Goal: Information Seeking & Learning: Find specific fact

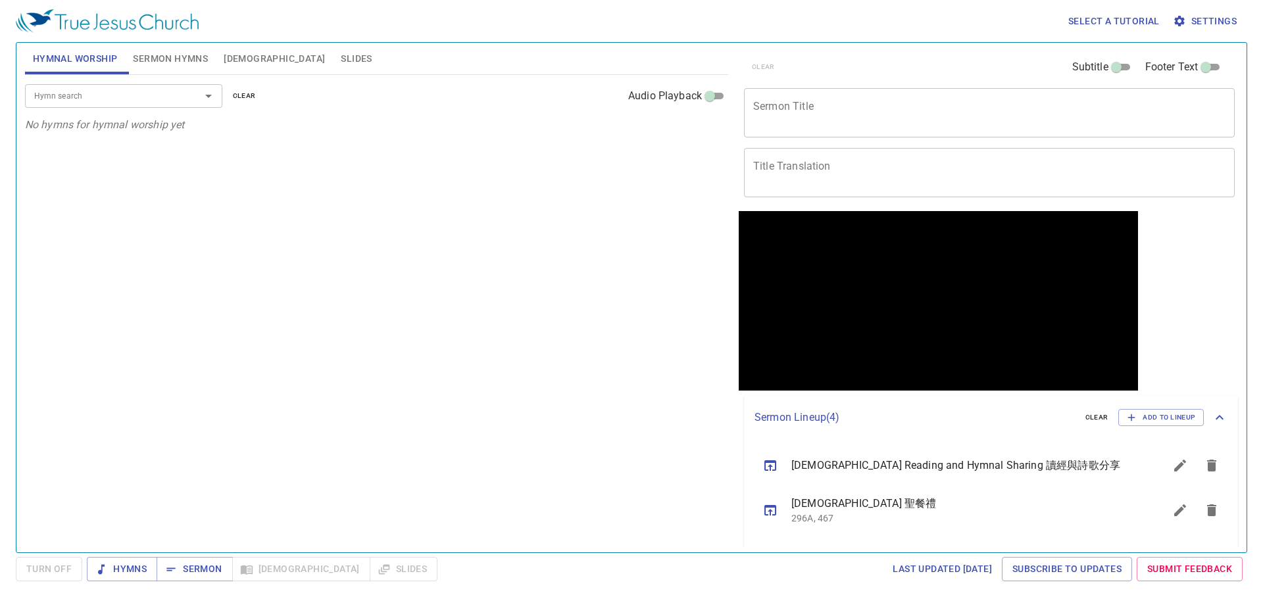
drag, startPoint x: 172, startPoint y: 61, endPoint x: 213, endPoint y: 54, distance: 41.4
click at [174, 61] on span "Sermon Hymns" at bounding box center [170, 59] width 75 height 16
click at [333, 55] on button "Slides" at bounding box center [356, 59] width 47 height 32
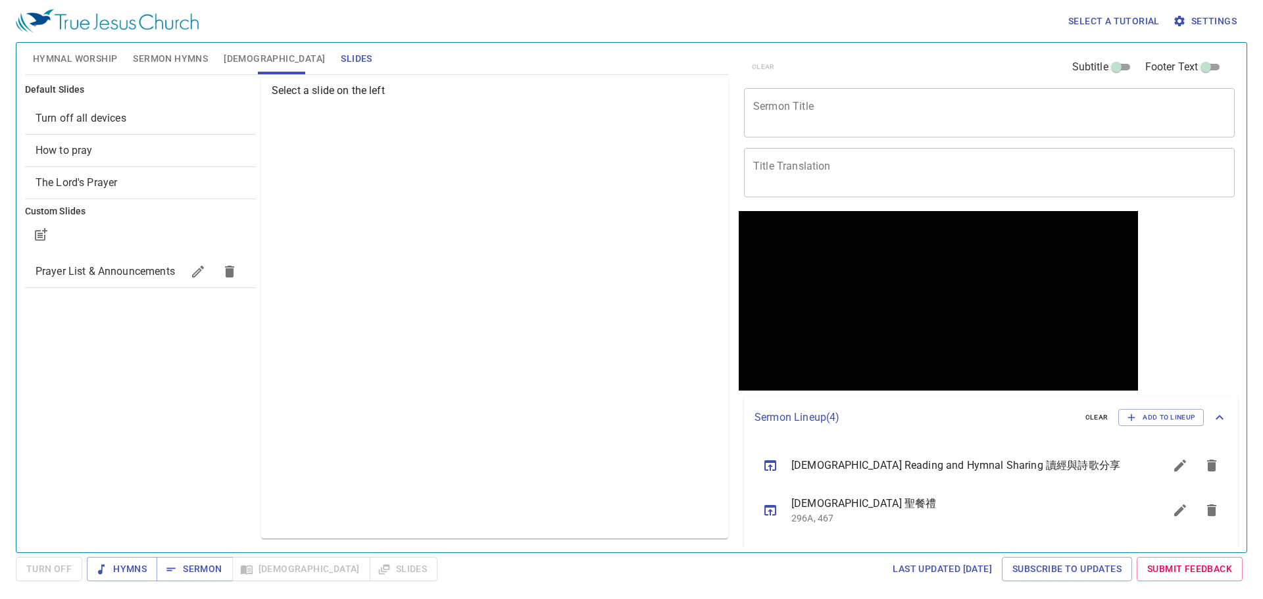
drag, startPoint x: 227, startPoint y: 57, endPoint x: 158, endPoint y: 48, distance: 69.6
click at [226, 57] on span "Bible" at bounding box center [274, 59] width 101 height 16
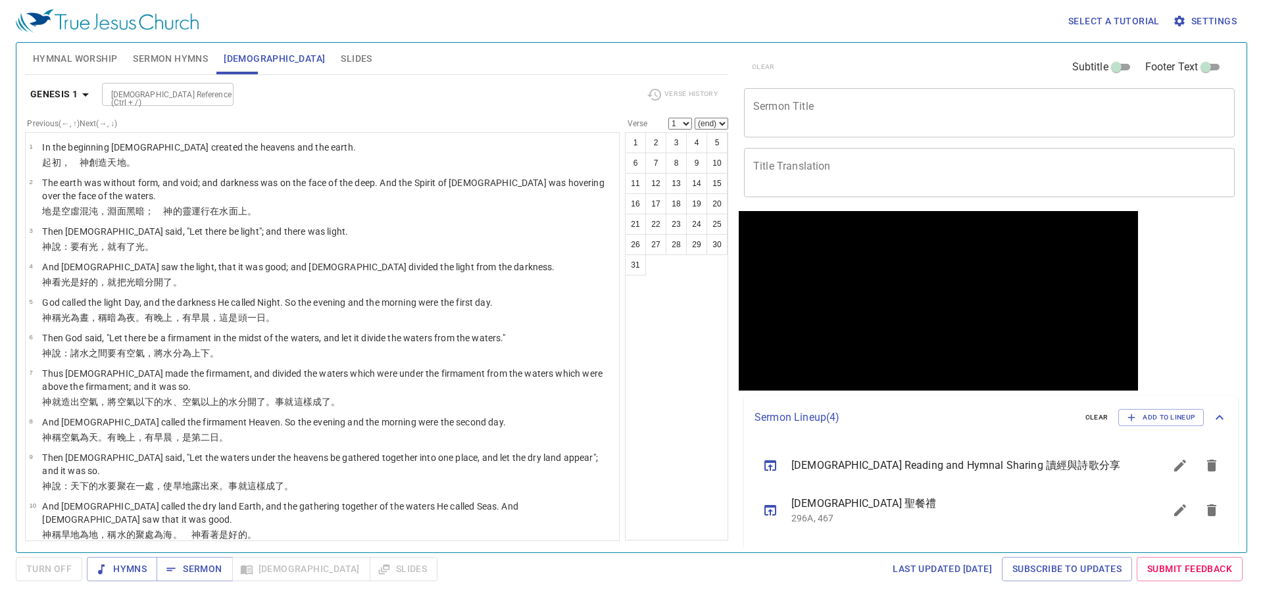
click at [154, 48] on button "Sermon Hymns" at bounding box center [170, 59] width 91 height 32
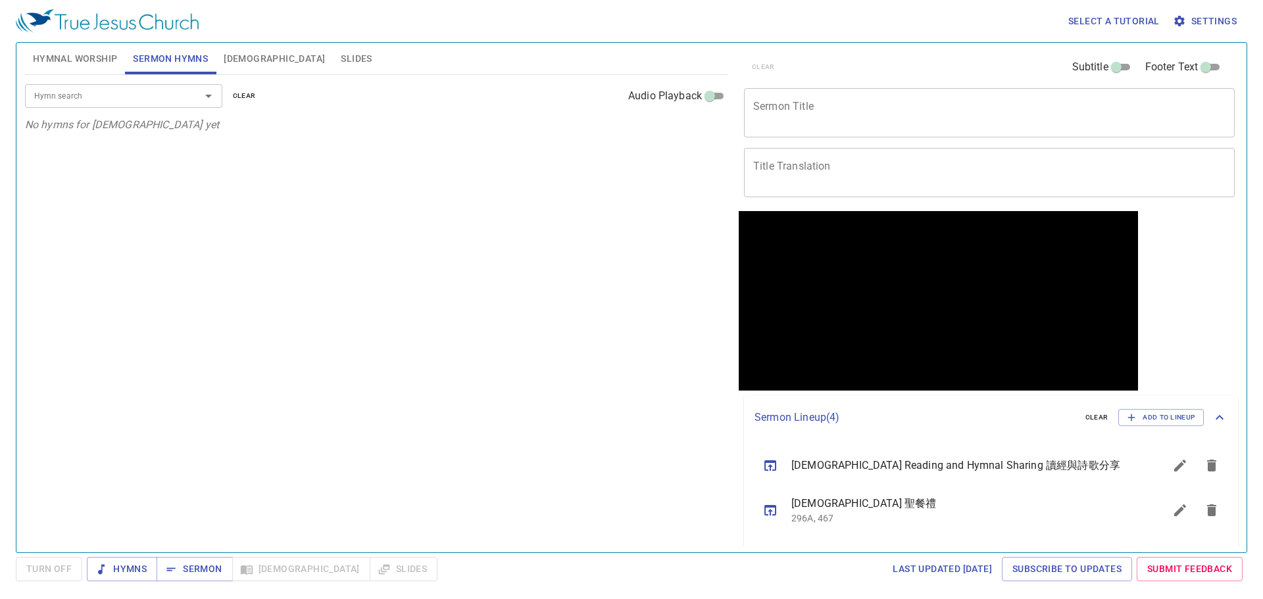
drag, startPoint x: 80, startPoint y: 67, endPoint x: 106, endPoint y: 68, distance: 25.7
click at [82, 68] on button "Hymnal Worship" at bounding box center [75, 59] width 101 height 32
click at [889, 112] on textarea "Sermon Title" at bounding box center [989, 112] width 472 height 25
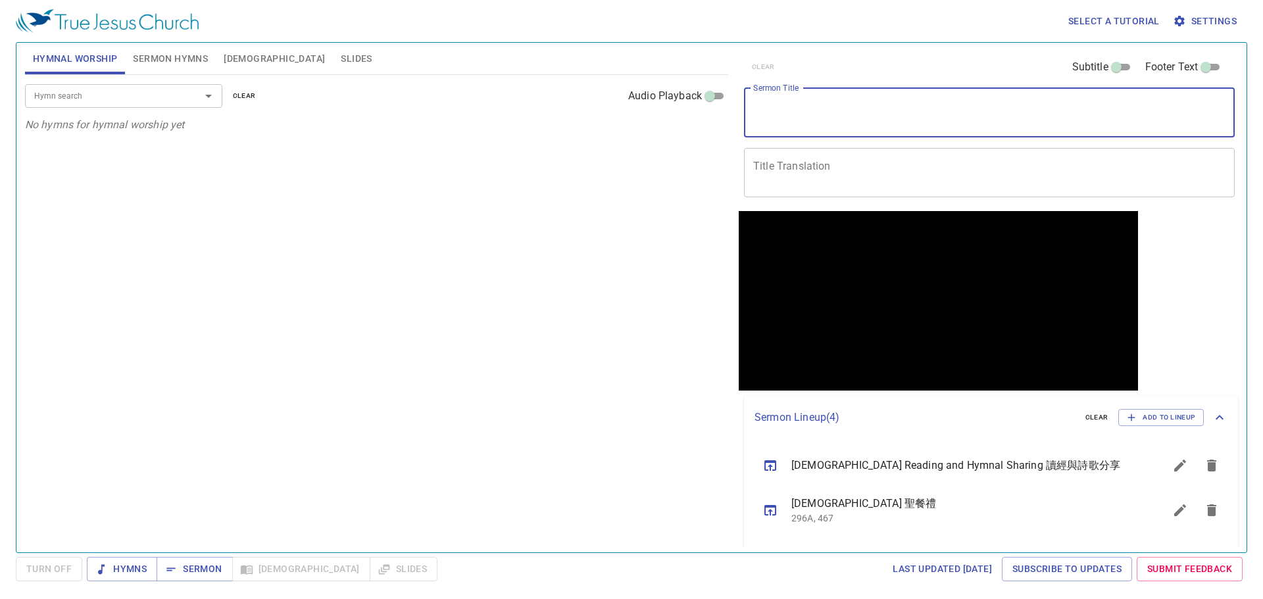
paste textarea "Lord, Guard My Heart"
type textarea "Lord, Guard My Heart"
click at [803, 166] on textarea "Title Translation" at bounding box center [989, 172] width 472 height 25
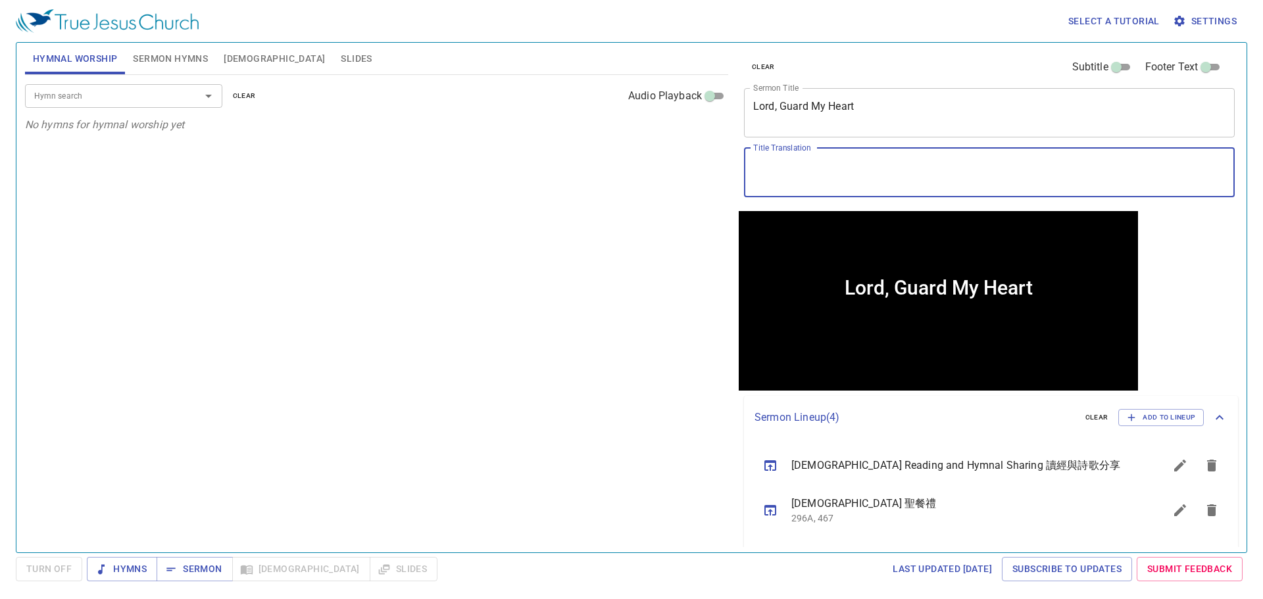
paste textarea "主！保守我心"
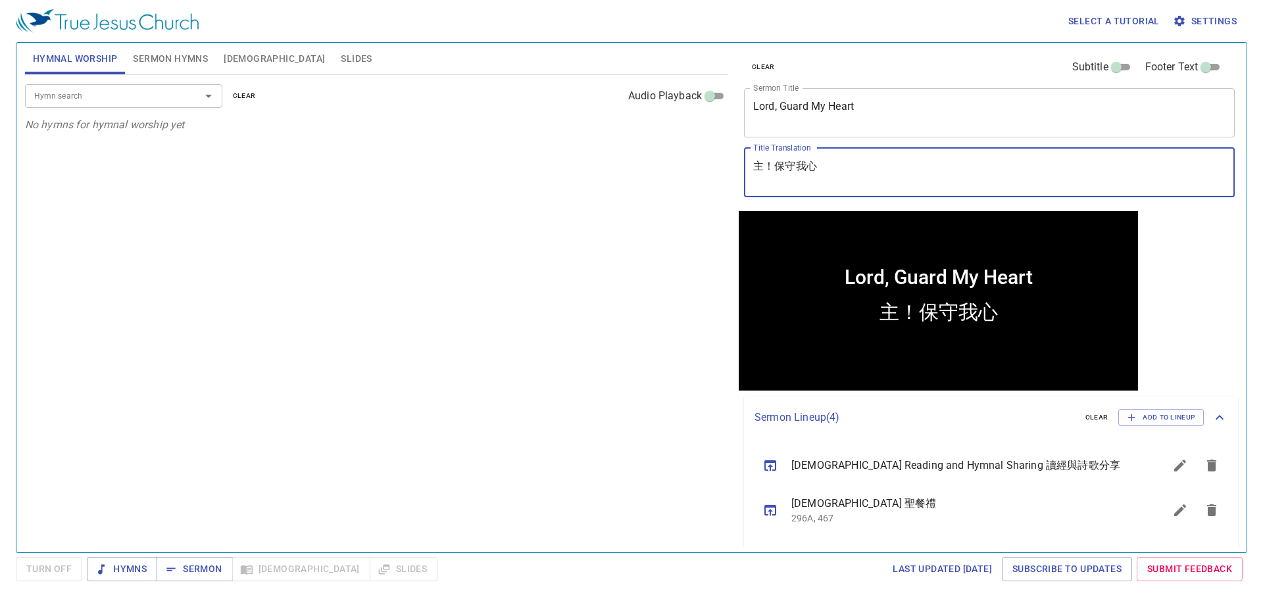
type textarea "主！保守我心"
click at [495, 336] on div "Hymn search Hymn search clear Audio Playback No hymns for hymnal worship yet" at bounding box center [376, 308] width 703 height 466
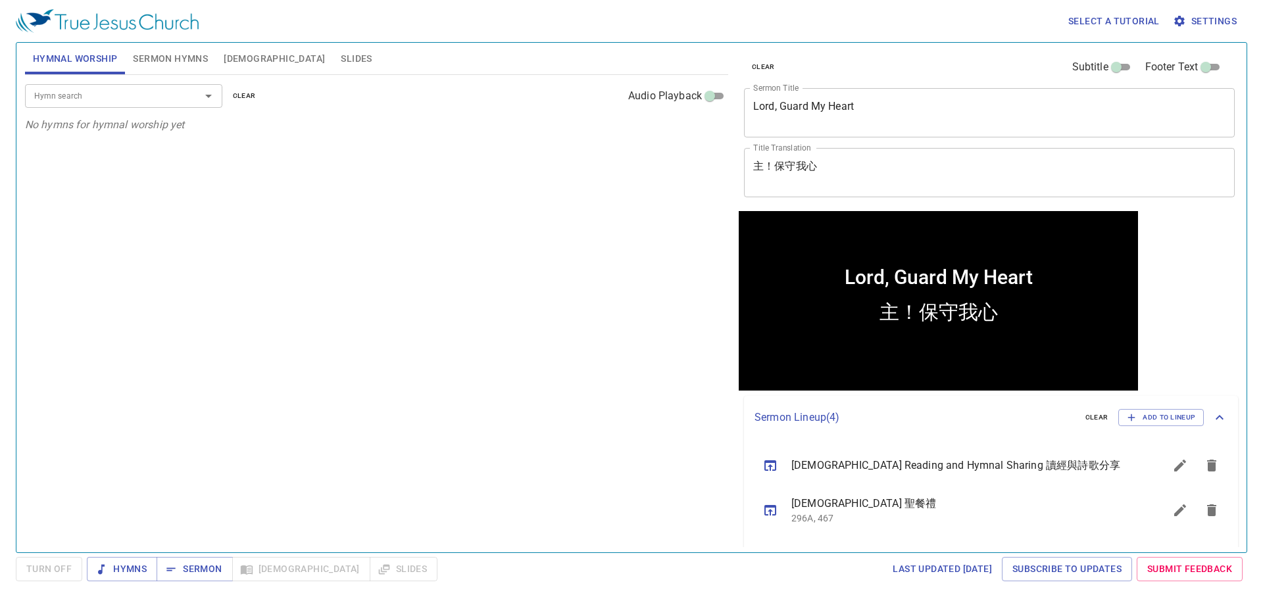
drag, startPoint x: 215, startPoint y: 595, endPoint x: 215, endPoint y: 584, distance: 11.2
click at [215, 589] on div "Select a tutorial Settings Hymnal Worship Sermon Hymns Bible Slides Hymn search…" at bounding box center [631, 299] width 1263 height 599
click at [215, 583] on div "Select a tutorial Settings Hymnal Worship Sermon Hymns Bible Slides Hymn search…" at bounding box center [631, 299] width 1263 height 599
click at [207, 576] on span "Sermon" at bounding box center [194, 569] width 55 height 16
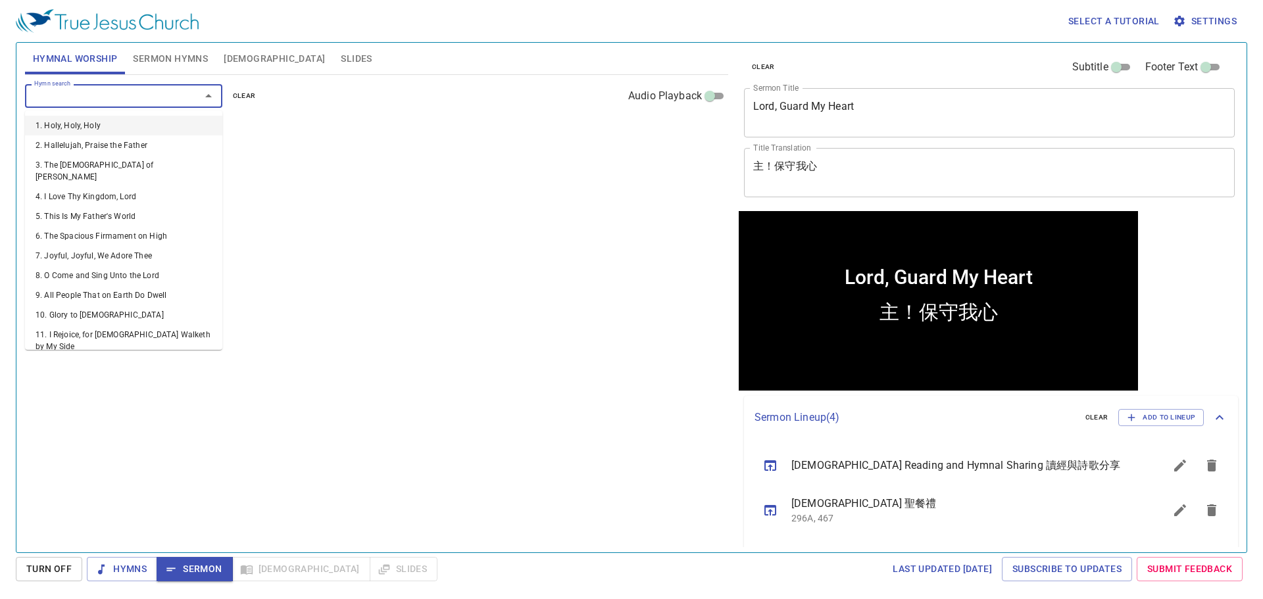
click at [104, 97] on input "Hymn search" at bounding box center [104, 95] width 151 height 15
type input "170"
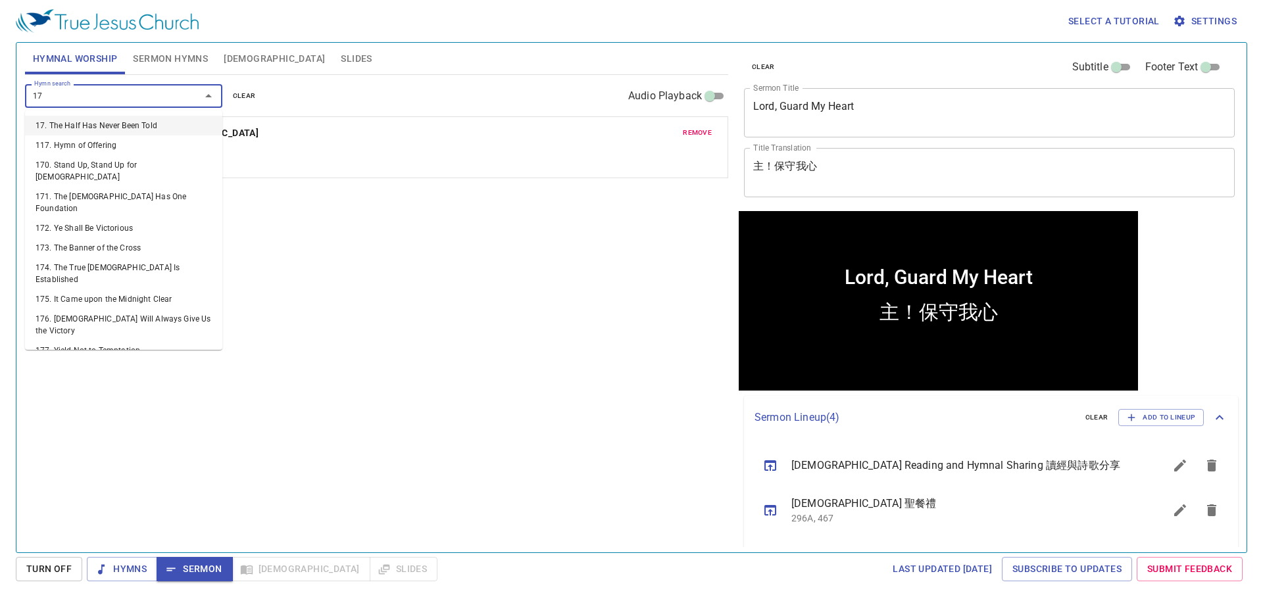
type input "172"
type input "177"
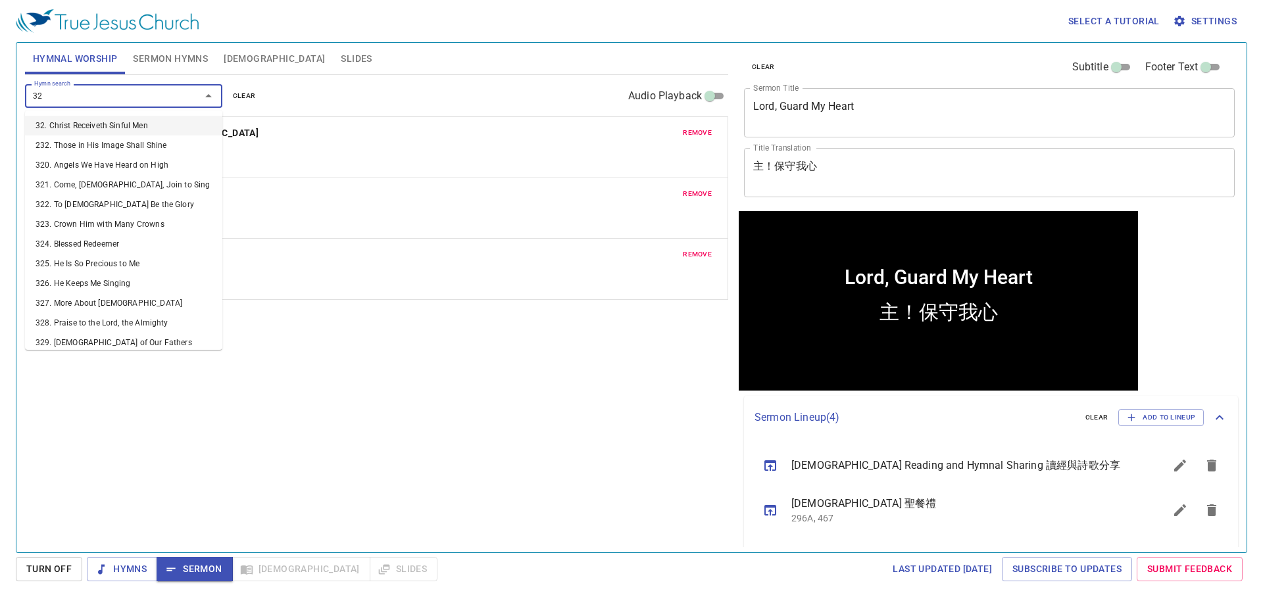
type input "322"
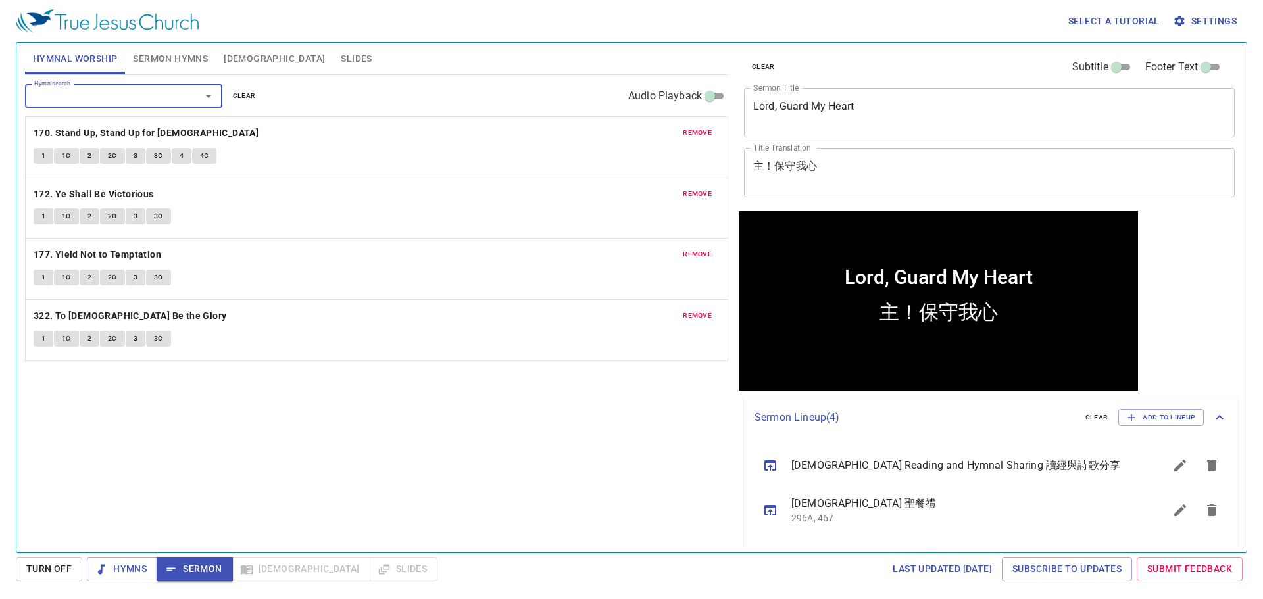
click at [551, 440] on div "Hymn search Hymn search clear Audio Playback remove 170. Stand Up, Stand Up for…" at bounding box center [376, 308] width 703 height 466
click at [443, 428] on div "Hymn search Hymn search clear Audio Playback remove 170. Stand Up, Stand Up for…" at bounding box center [376, 308] width 703 height 466
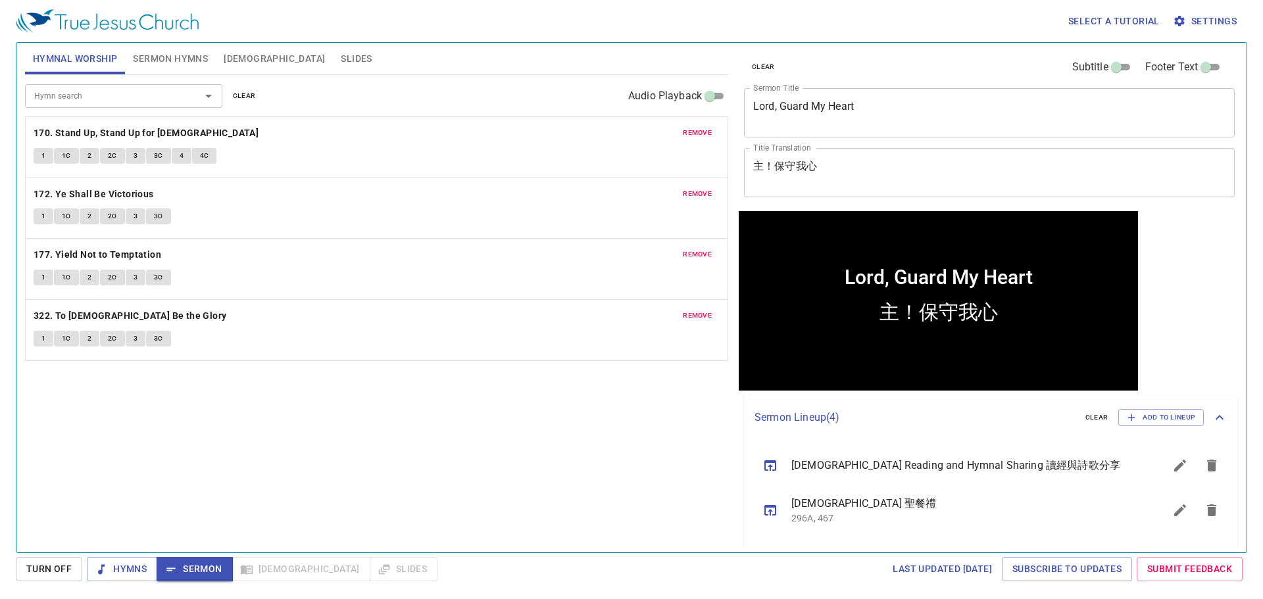
click at [797, 166] on textarea "主！保守我心" at bounding box center [989, 172] width 472 height 25
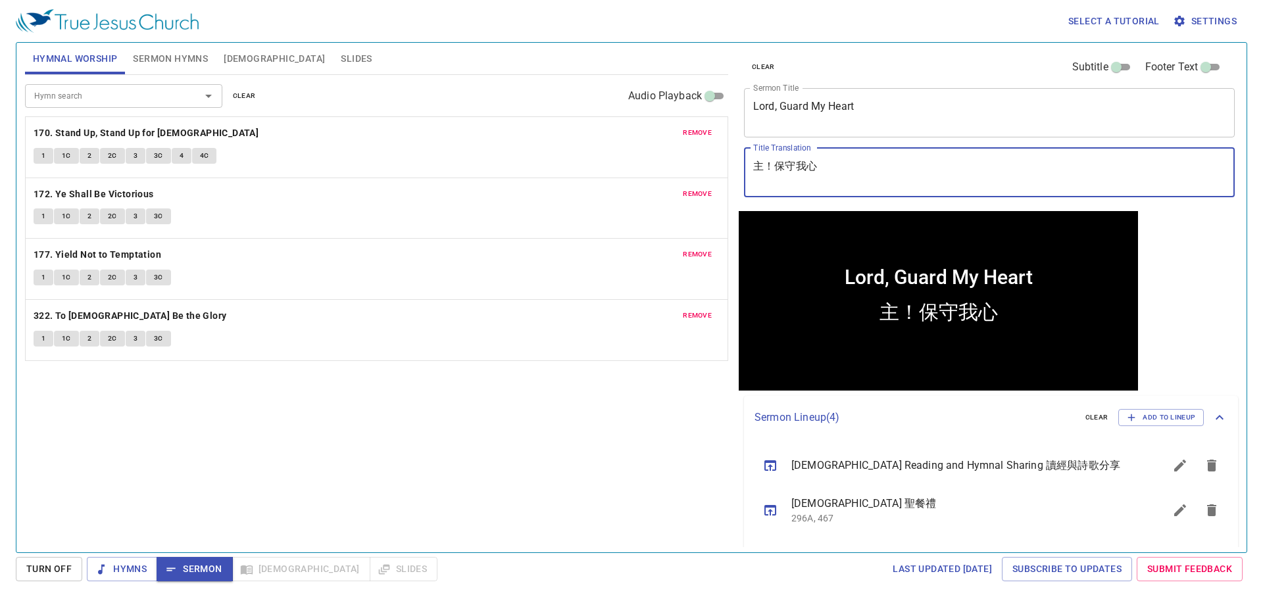
click at [797, 166] on textarea "主！保守我心" at bounding box center [989, 172] width 472 height 25
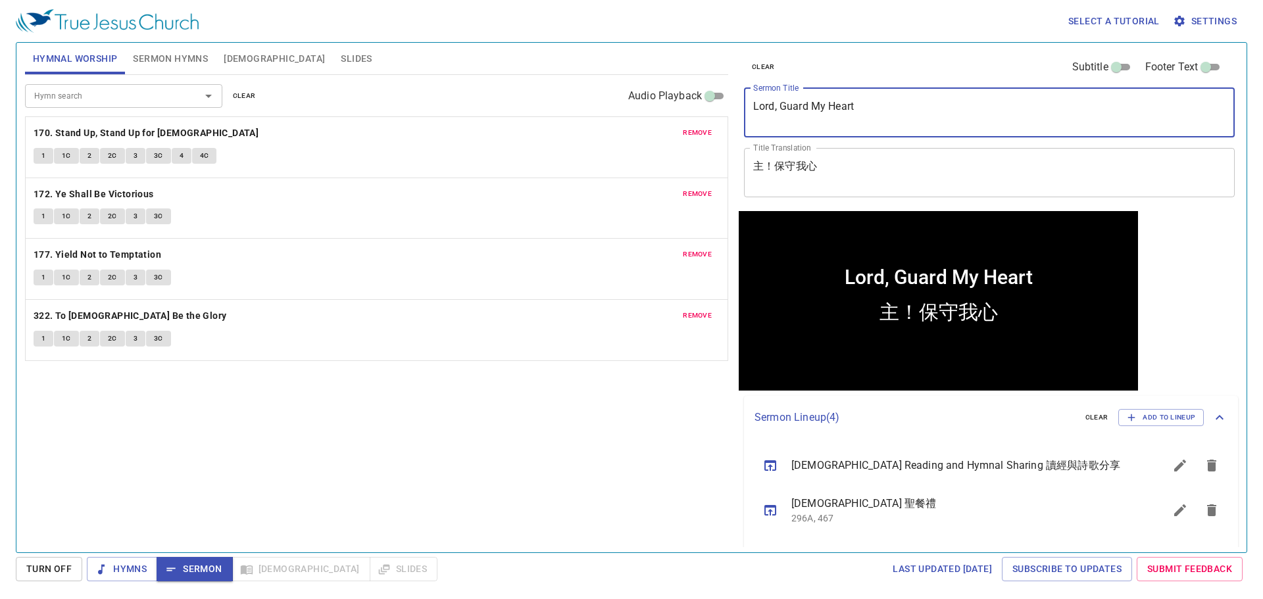
click at [855, 122] on textarea "Lord, Guard My Heart" at bounding box center [989, 112] width 472 height 25
click at [292, 451] on div "Hymn search Hymn search clear Audio Playback remove 170. Stand Up, Stand Up for…" at bounding box center [376, 308] width 703 height 466
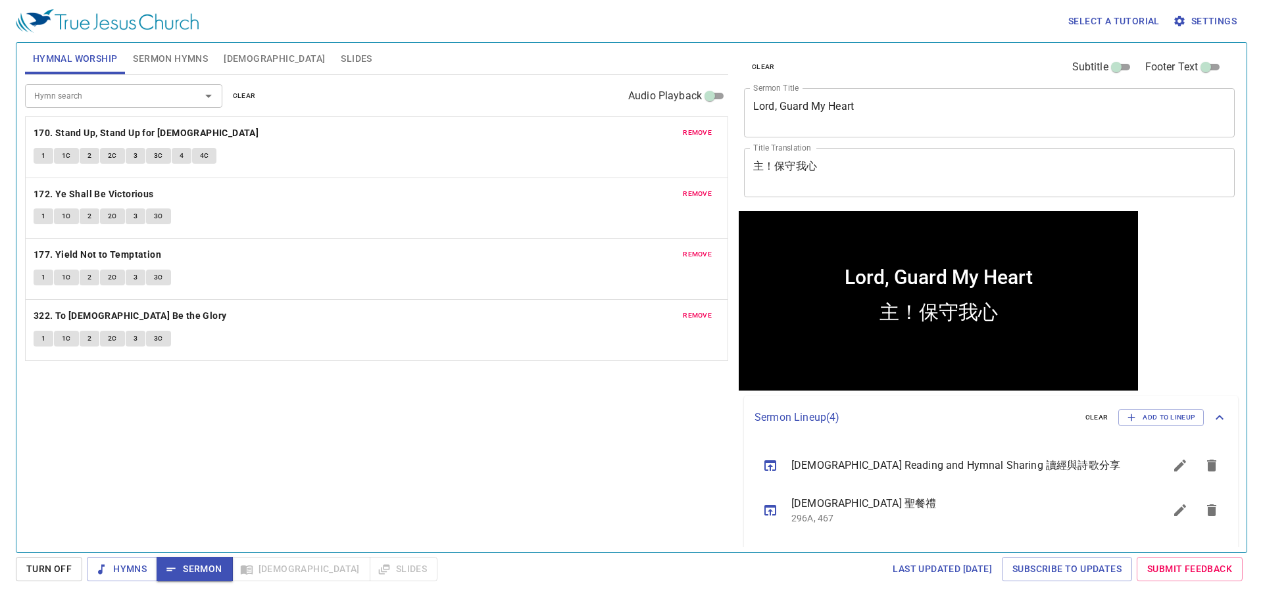
click at [178, 60] on span "Sermon Hymns" at bounding box center [170, 59] width 75 height 16
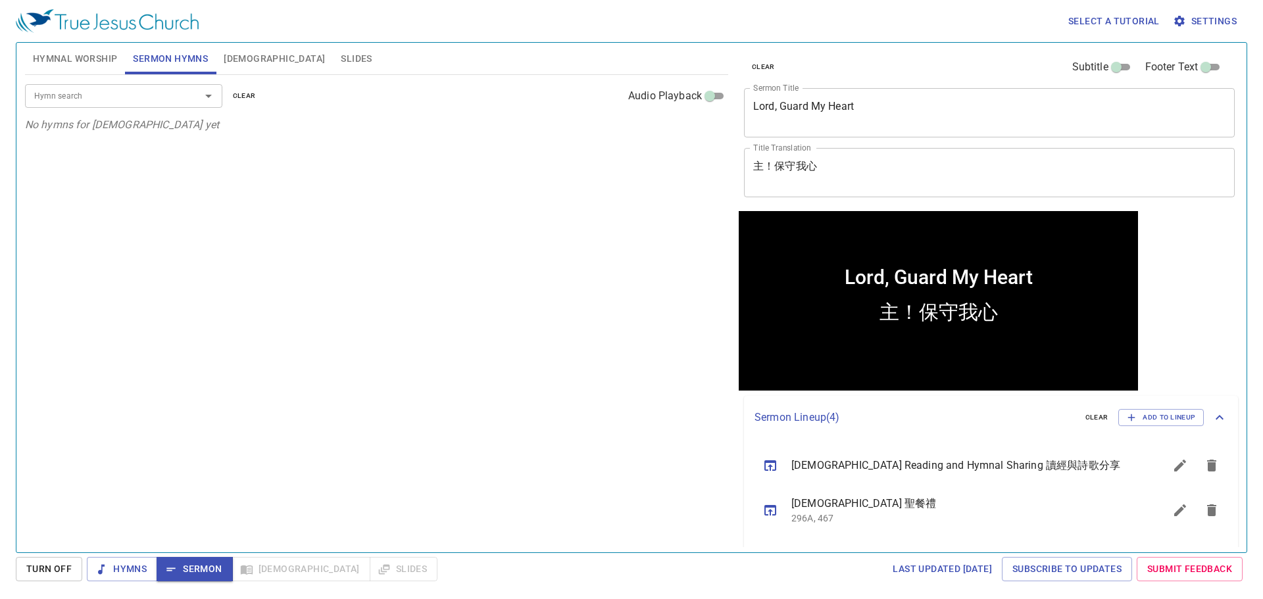
click at [103, 51] on span "Hymnal Worship" at bounding box center [75, 59] width 85 height 16
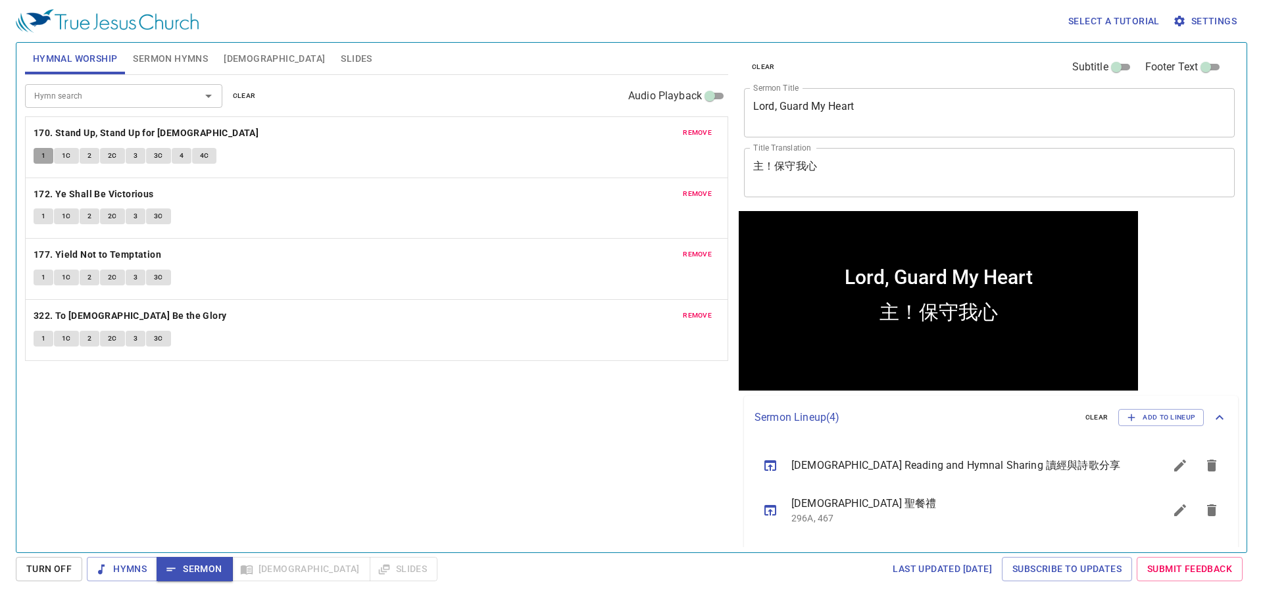
click at [47, 151] on button "1" at bounding box center [44, 156] width 20 height 16
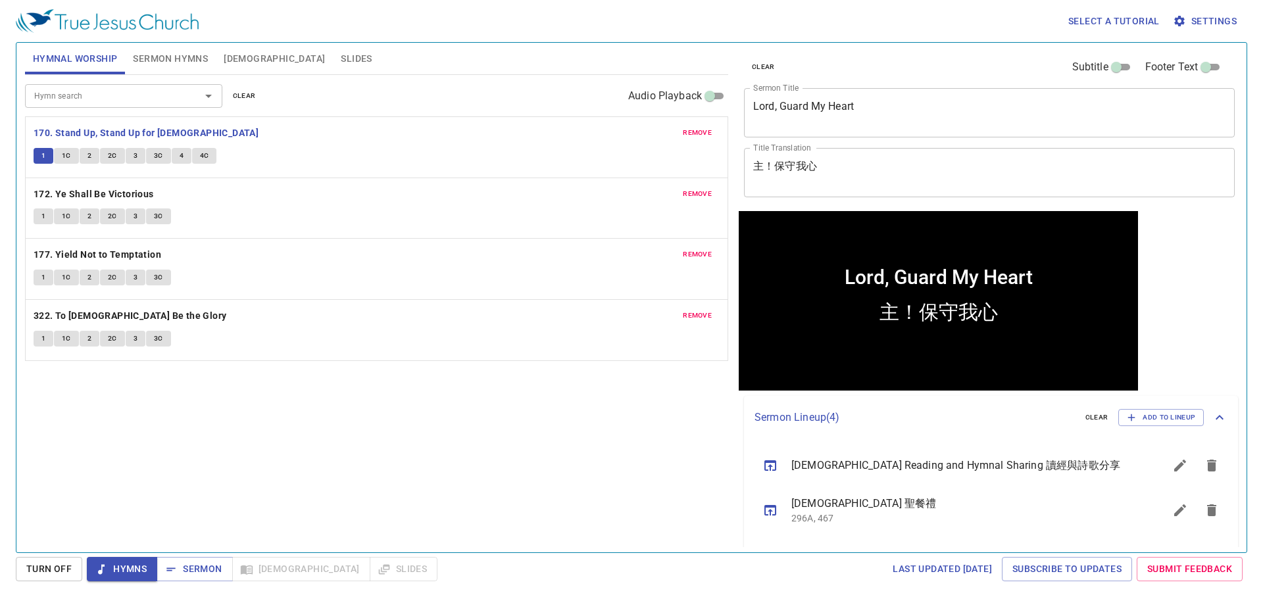
click at [394, 449] on div "Hymn search Hymn search clear Audio Playback remove 170. Stand Up, Stand Up for…" at bounding box center [376, 308] width 703 height 466
click at [184, 60] on span "Sermon Hymns" at bounding box center [170, 59] width 75 height 16
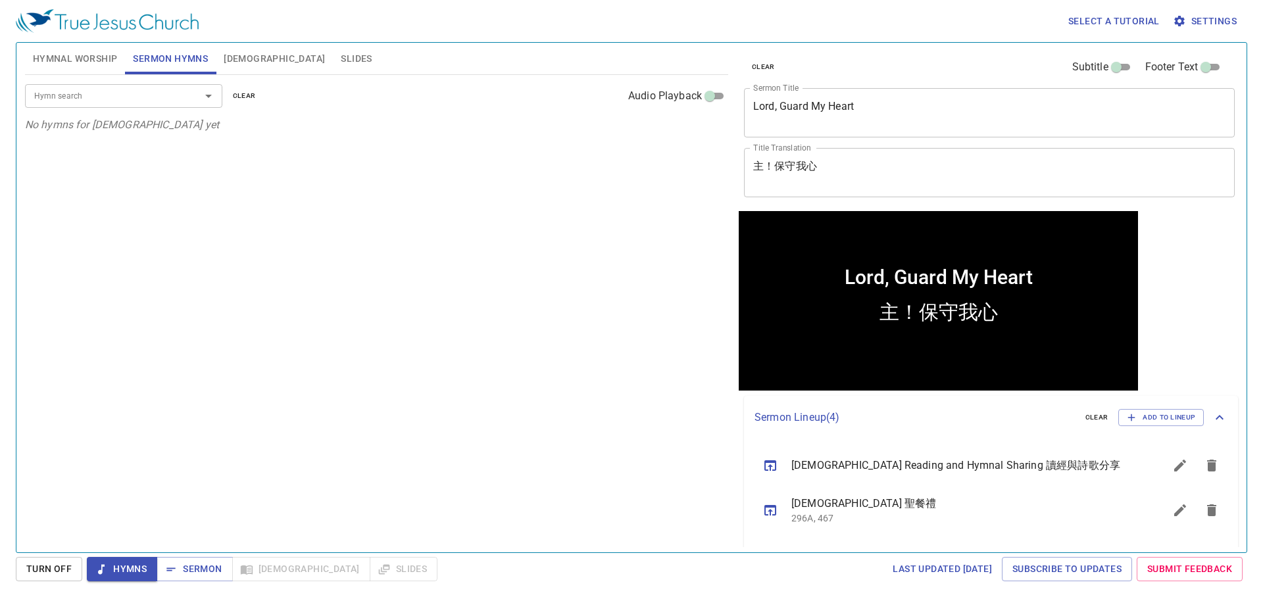
click at [180, 86] on div "Hymn search" at bounding box center [123, 95] width 197 height 23
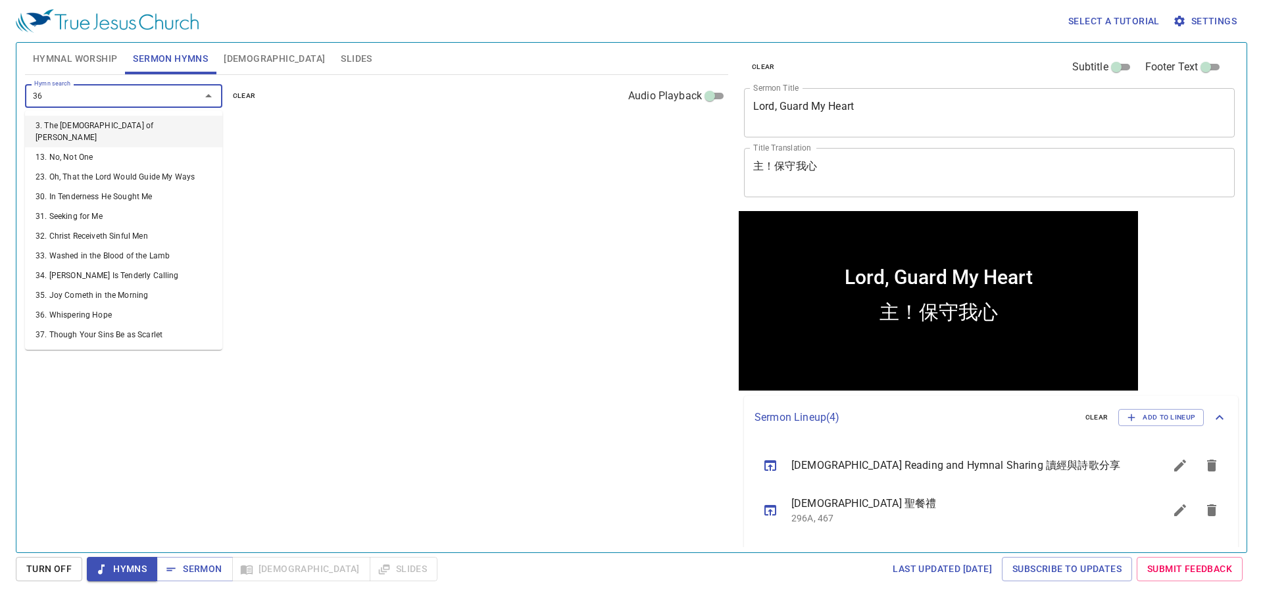
type input "364"
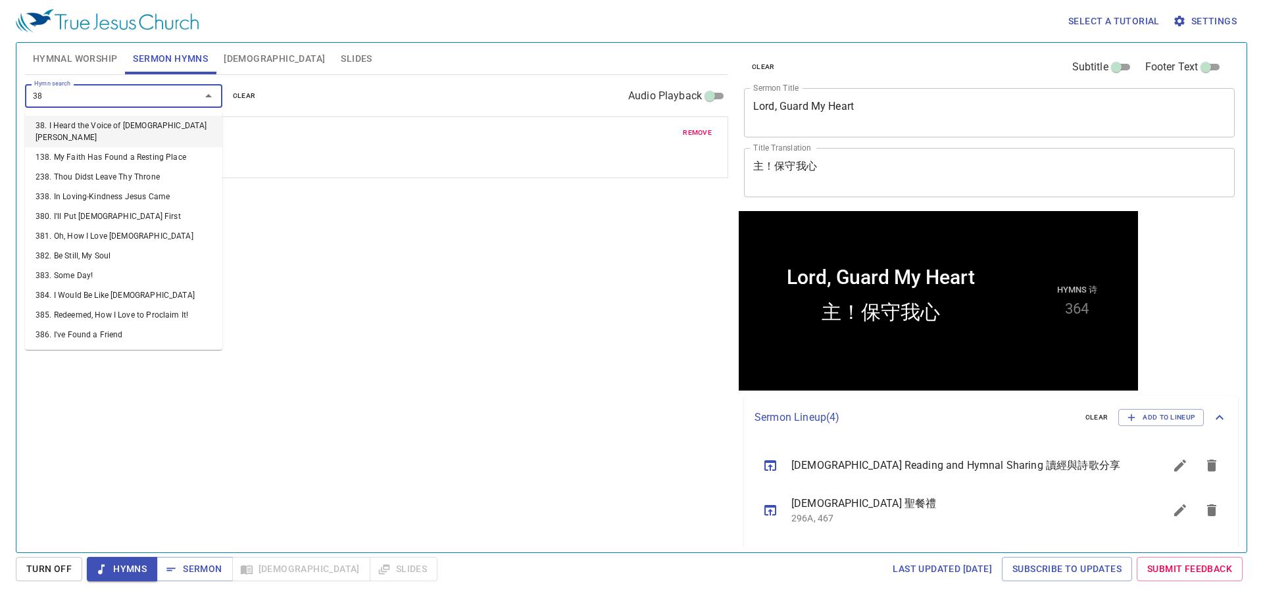
type input "388"
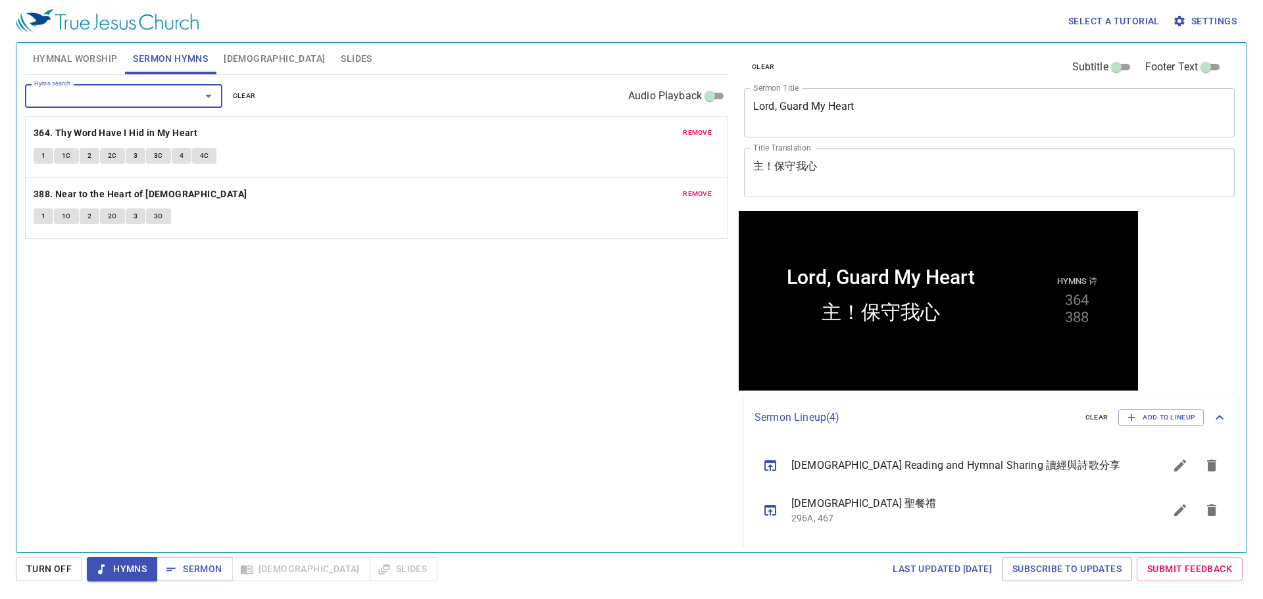
click at [61, 55] on span "Hymnal Worship" at bounding box center [75, 59] width 85 height 16
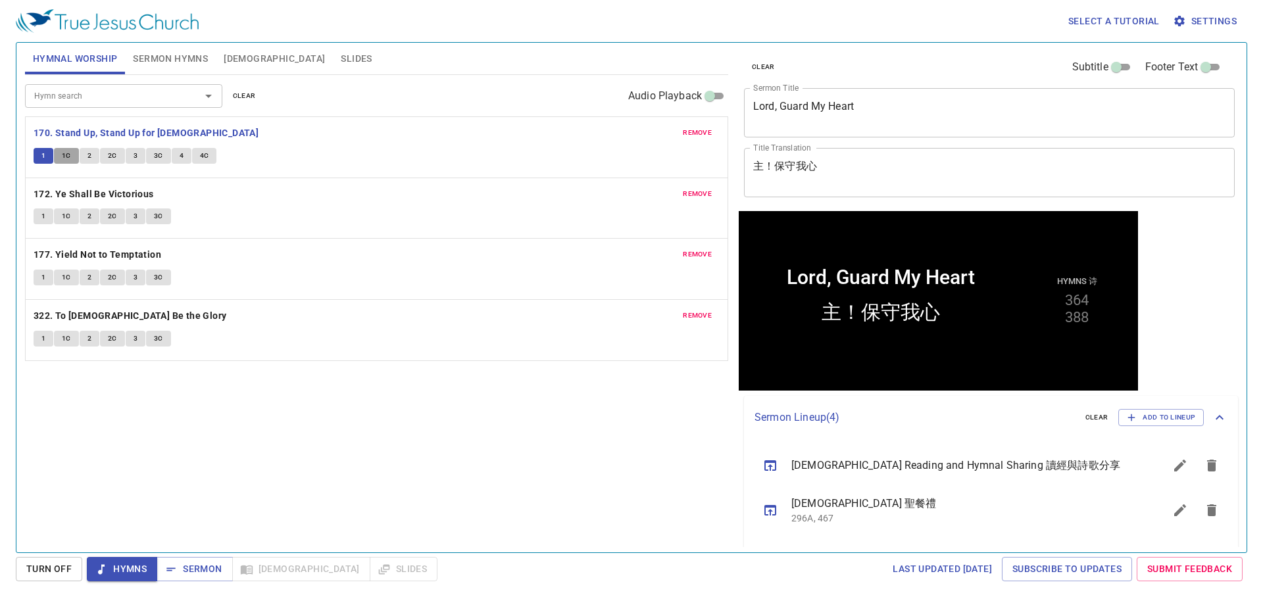
click at [66, 152] on span "1C" at bounding box center [66, 156] width 9 height 12
click at [213, 446] on div "Hymn search Hymn search clear Audio Playback remove 170. Stand Up, Stand Up for…" at bounding box center [376, 308] width 703 height 466
drag, startPoint x: 214, startPoint y: 432, endPoint x: 206, endPoint y: 428, distance: 9.1
drag, startPoint x: 205, startPoint y: 428, endPoint x: 199, endPoint y: 424, distance: 6.8
click at [88, 158] on span "2" at bounding box center [90, 156] width 4 height 12
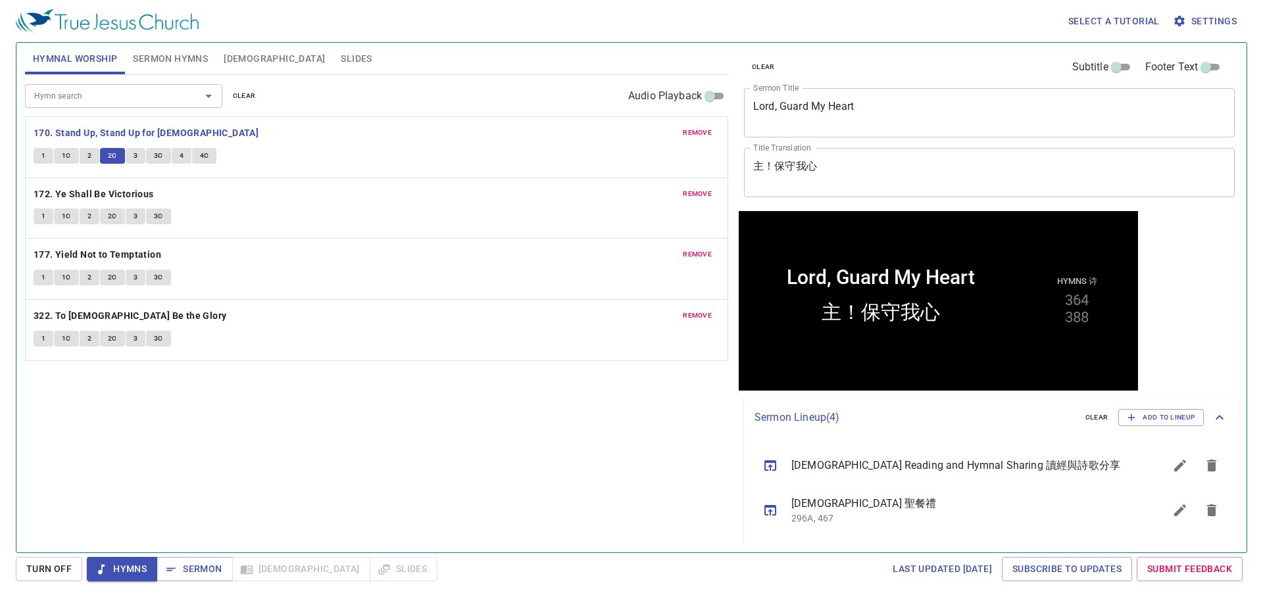
click at [138, 157] on button "3" at bounding box center [136, 156] width 20 height 16
click at [38, 214] on button "1" at bounding box center [44, 217] width 20 height 16
click at [182, 428] on div "Hymn search Hymn search clear Audio Playback remove 170. Stand Up, Stand Up for…" at bounding box center [376, 308] width 703 height 466
click at [40, 282] on button "1" at bounding box center [44, 278] width 20 height 16
click at [138, 411] on div "Hymn search Hymn search clear Audio Playback remove 170. Stand Up, Stand Up for…" at bounding box center [376, 308] width 703 height 466
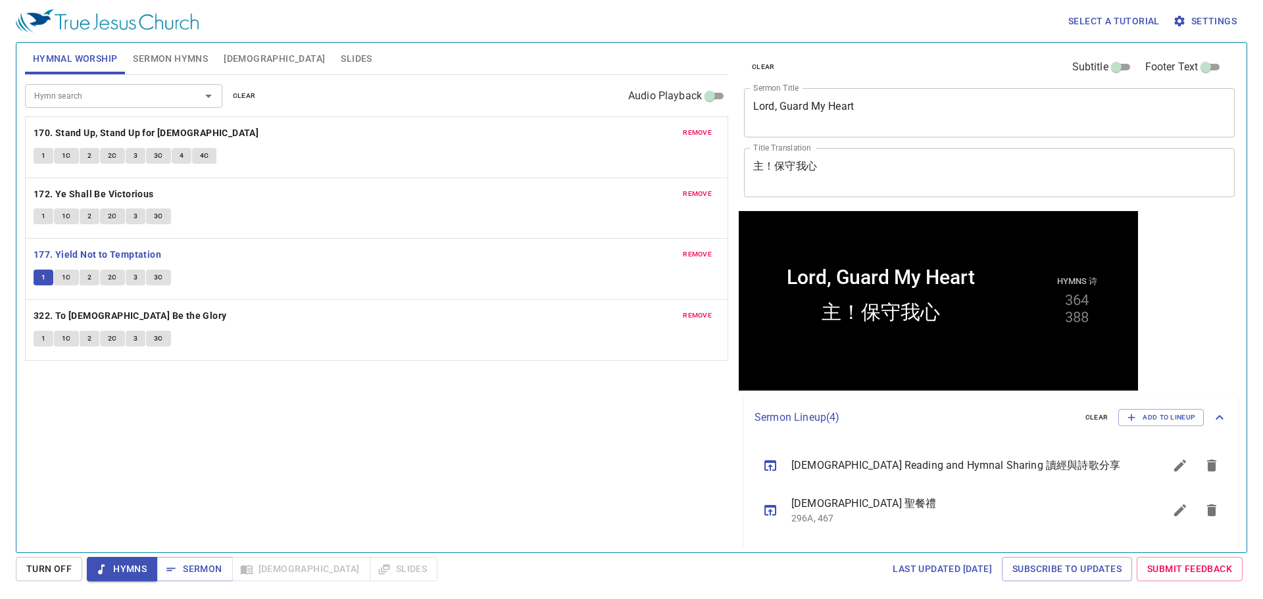
click at [71, 275] on button "1C" at bounding box center [66, 278] width 25 height 16
click at [84, 270] on button "2" at bounding box center [90, 278] width 20 height 16
click at [253, 415] on div "Hymn search Hymn search clear Audio Playback remove 170. Stand Up, Stand Up for…" at bounding box center [376, 308] width 703 height 466
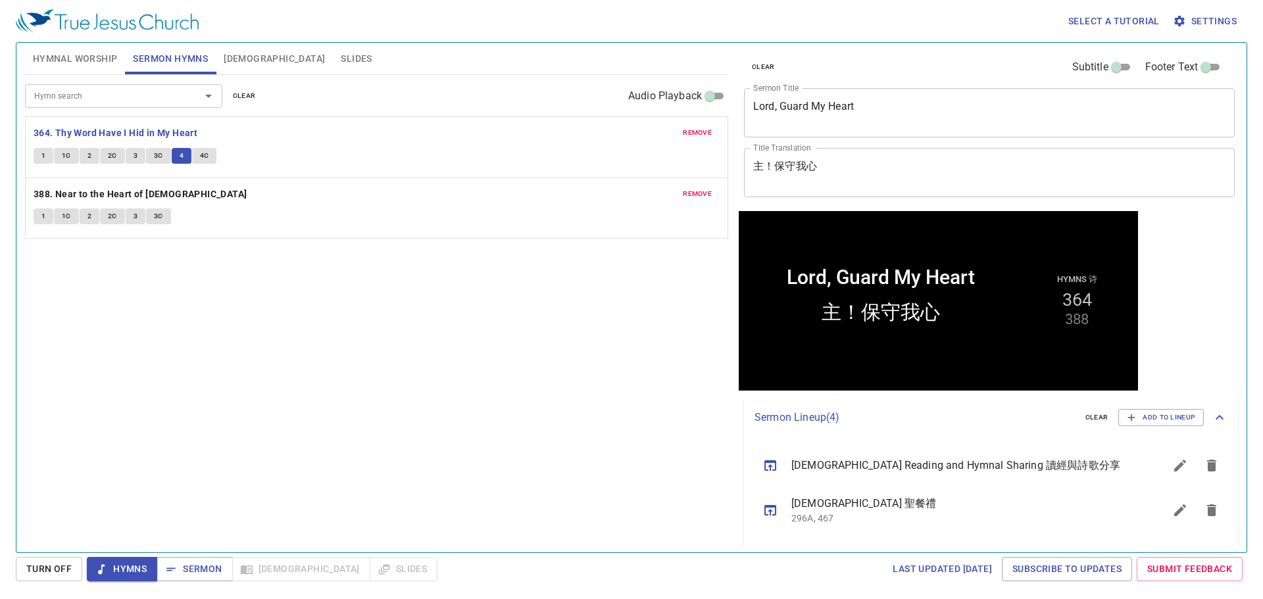
click at [210, 159] on button "4C" at bounding box center [204, 156] width 25 height 16
click at [98, 53] on span "Hymnal Worship" at bounding box center [75, 59] width 85 height 16
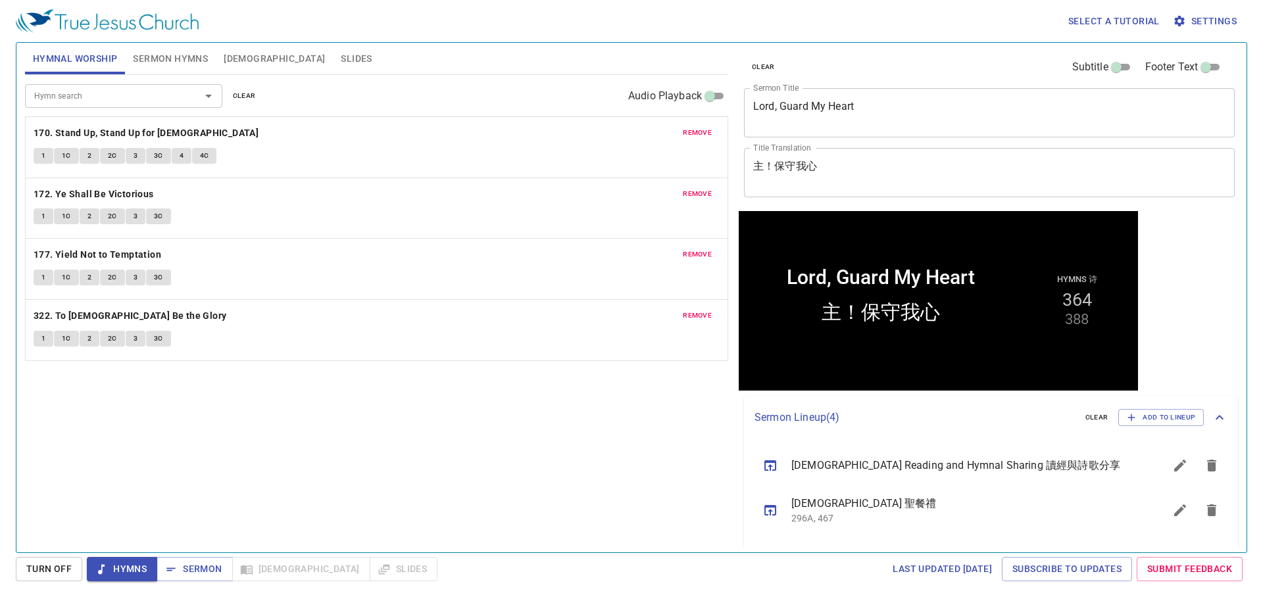
click at [203, 59] on span "Sermon Hymns" at bounding box center [170, 59] width 75 height 16
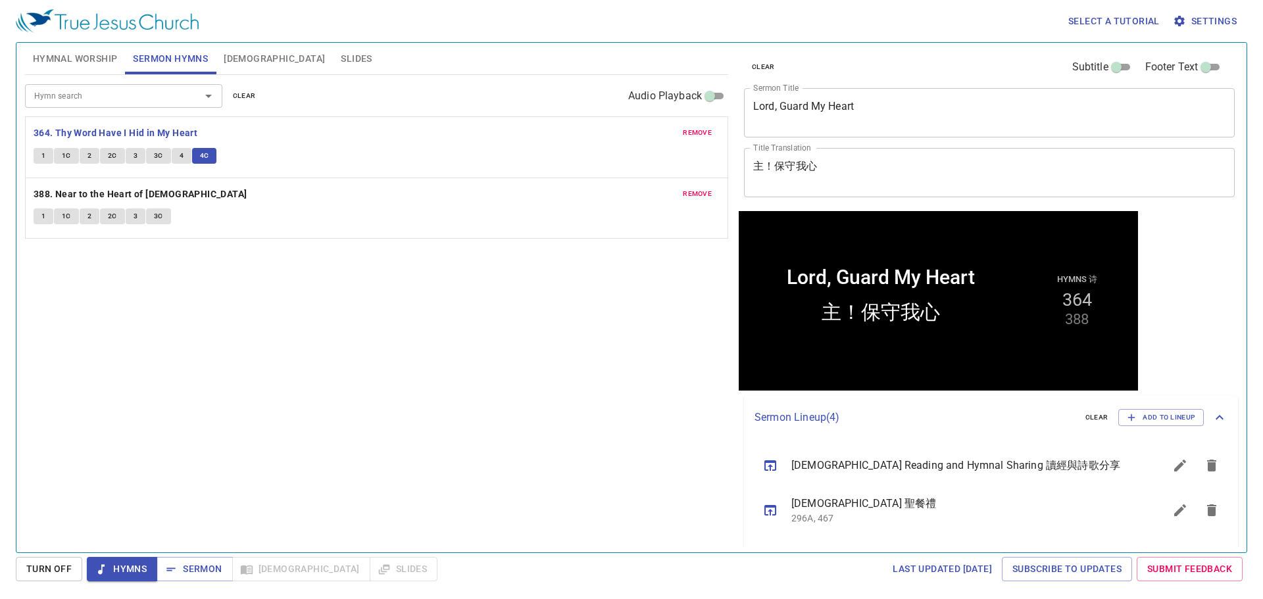
click at [289, 270] on div "Hymn search Hymn search clear Audio Playback remove 364. Thy Word Have I Hid in…" at bounding box center [376, 308] width 703 height 466
click at [211, 558] on button "Sermon" at bounding box center [195, 569] width 76 height 24
click at [380, 419] on div "Hymn search Hymn search clear Audio Playback remove 364. Thy Word Have I Hid in…" at bounding box center [376, 308] width 703 height 466
click at [478, 298] on div "Hymn search Hymn search clear Audio Playback remove 364. Thy Word Have I Hid in…" at bounding box center [376, 308] width 703 height 466
click at [588, 371] on div "Hymn search Hymn search clear Audio Playback remove 364. Thy Word Have I Hid in…" at bounding box center [376, 308] width 703 height 466
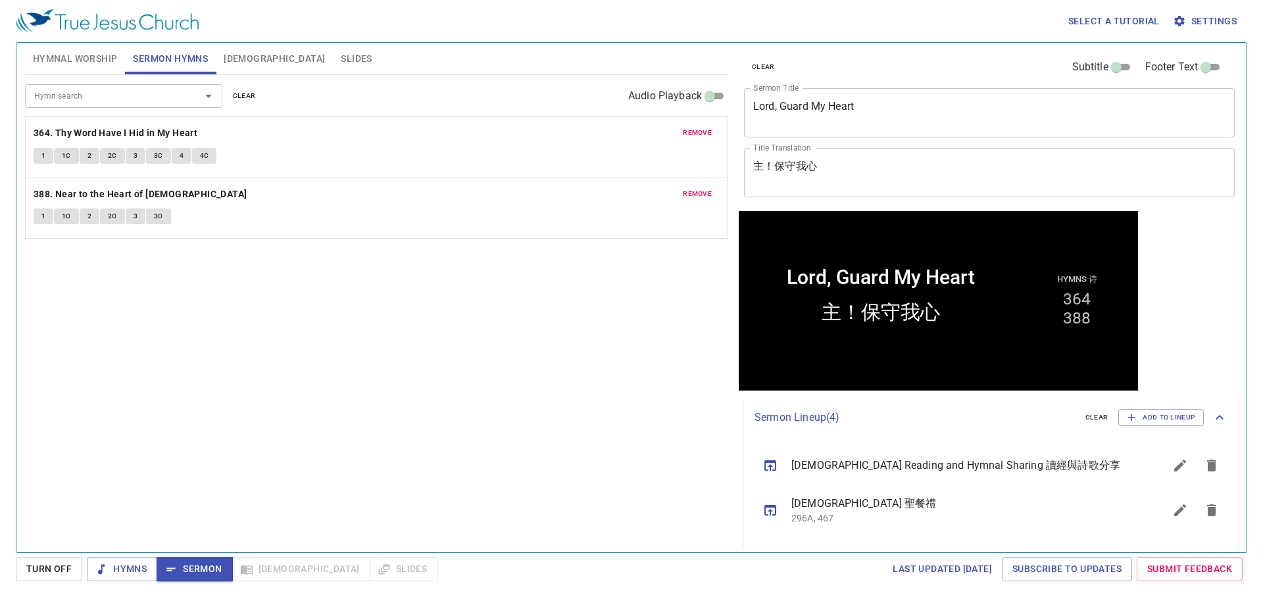
click at [565, 341] on div "Hymn search Hymn search clear Audio Playback remove 364. Thy Word Have I Hid in…" at bounding box center [376, 308] width 703 height 466
click at [543, 410] on div "Hymn search Hymn search clear Audio Playback remove 364. Thy Word Have I Hid in…" at bounding box center [376, 308] width 703 height 466
click at [231, 67] on button "[DEMOGRAPHIC_DATA]" at bounding box center [274, 59] width 117 height 32
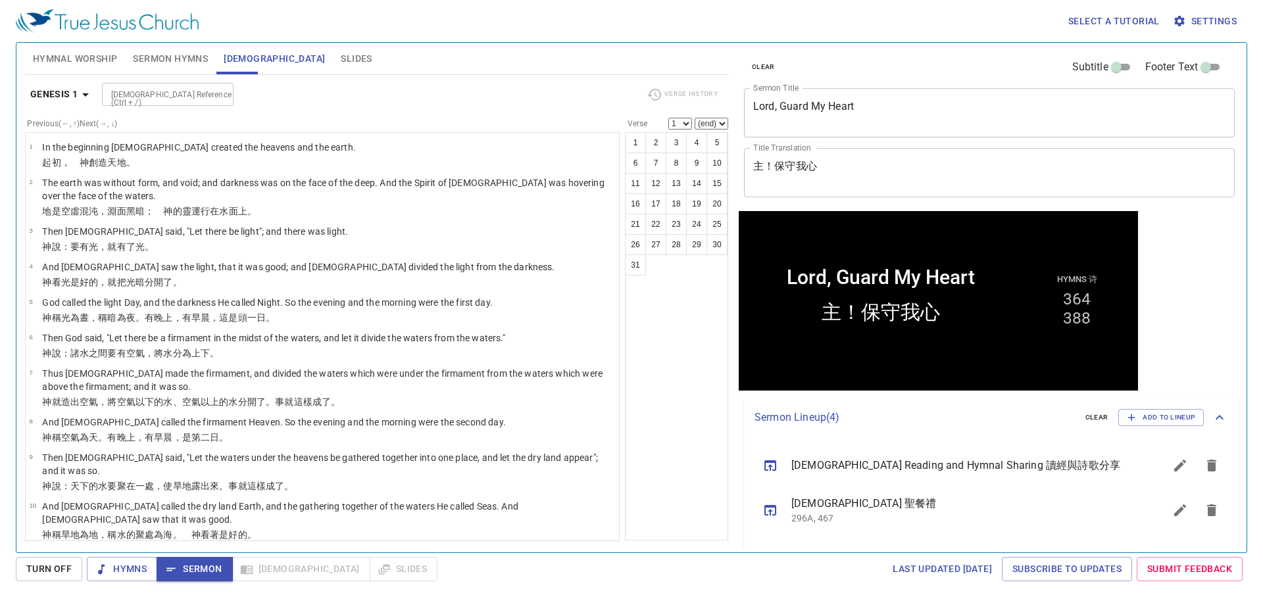
click at [159, 94] on input "[DEMOGRAPHIC_DATA] Reference (Ctrl + /)" at bounding box center [157, 94] width 102 height 15
type input "Matthew 22 37"
select select "37"
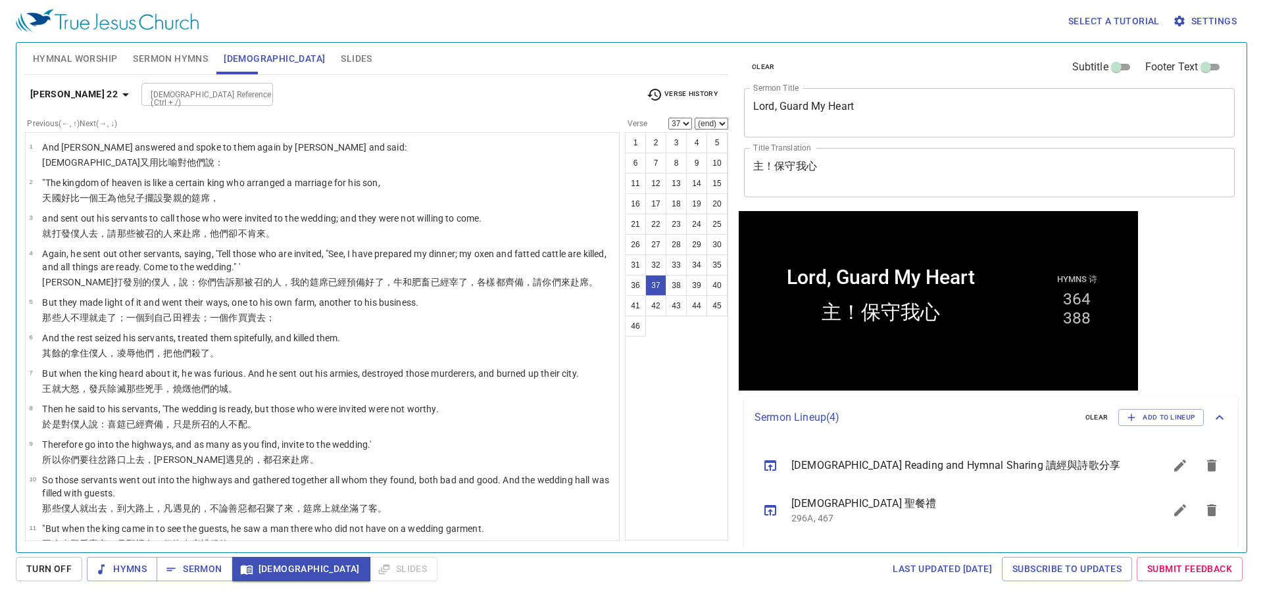
scroll to position [1197, 0]
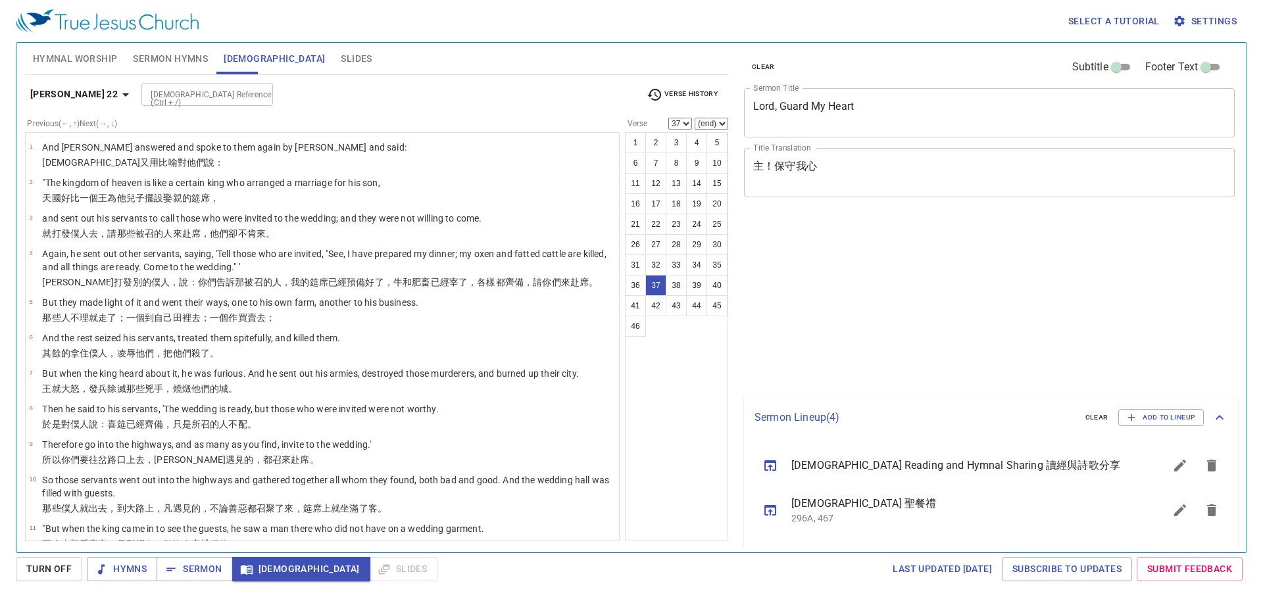
select select "37"
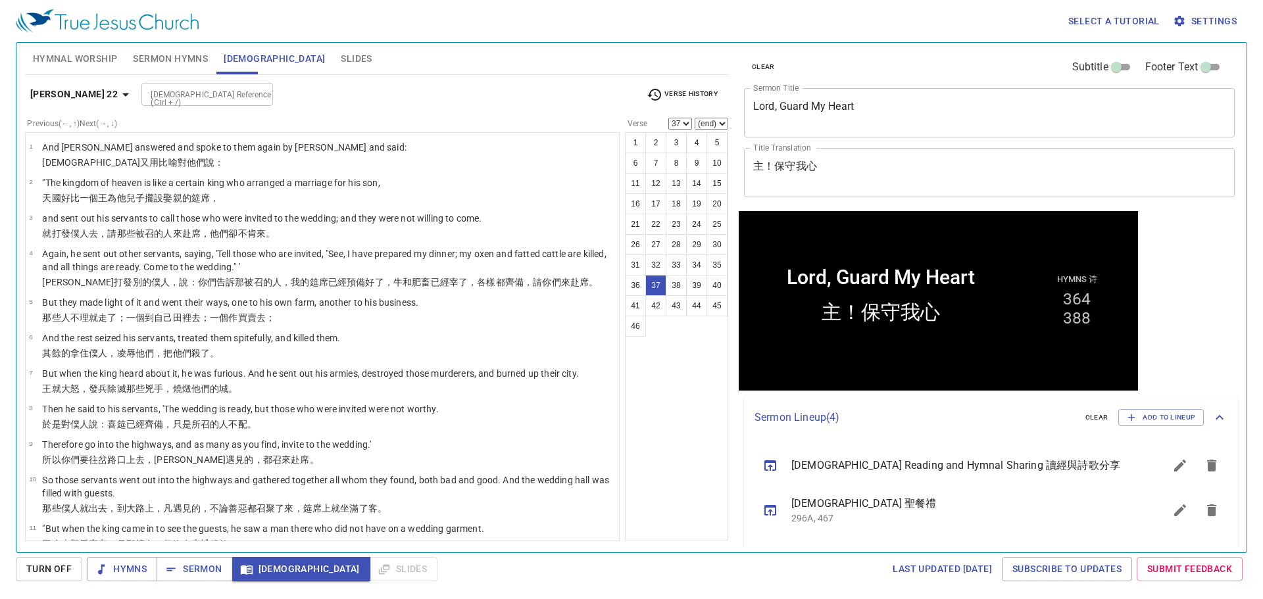
scroll to position [1197, 0]
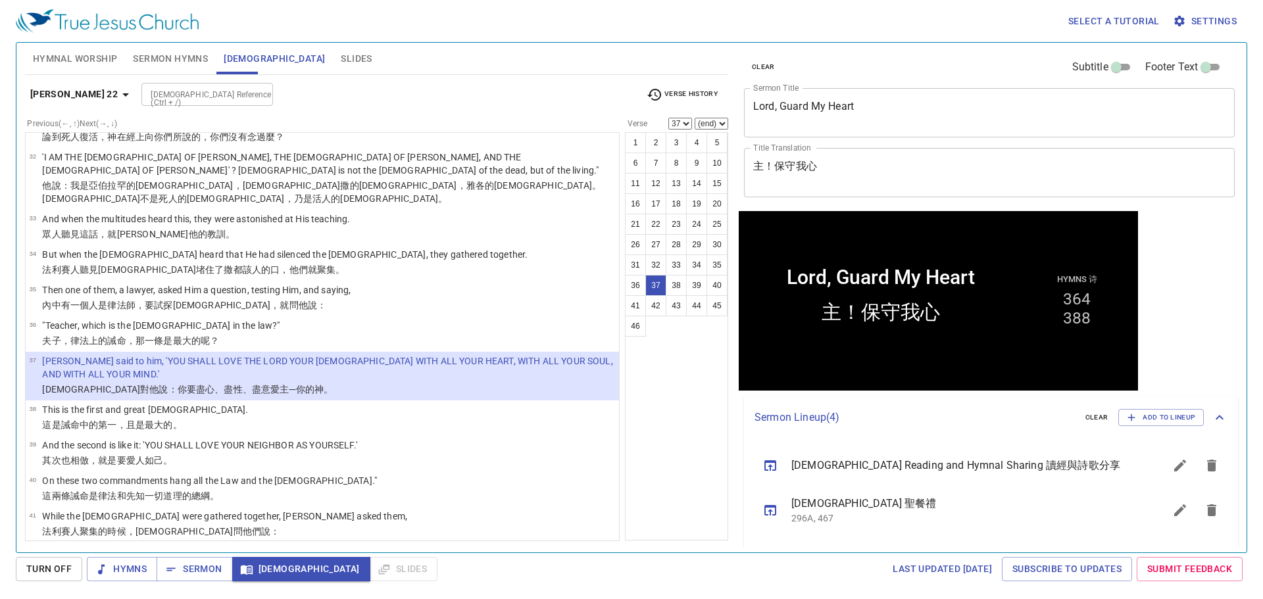
click at [557, 51] on div "Hymnal Worship Sermon Hymns [DEMOGRAPHIC_DATA] Slides" at bounding box center [376, 59] width 703 height 32
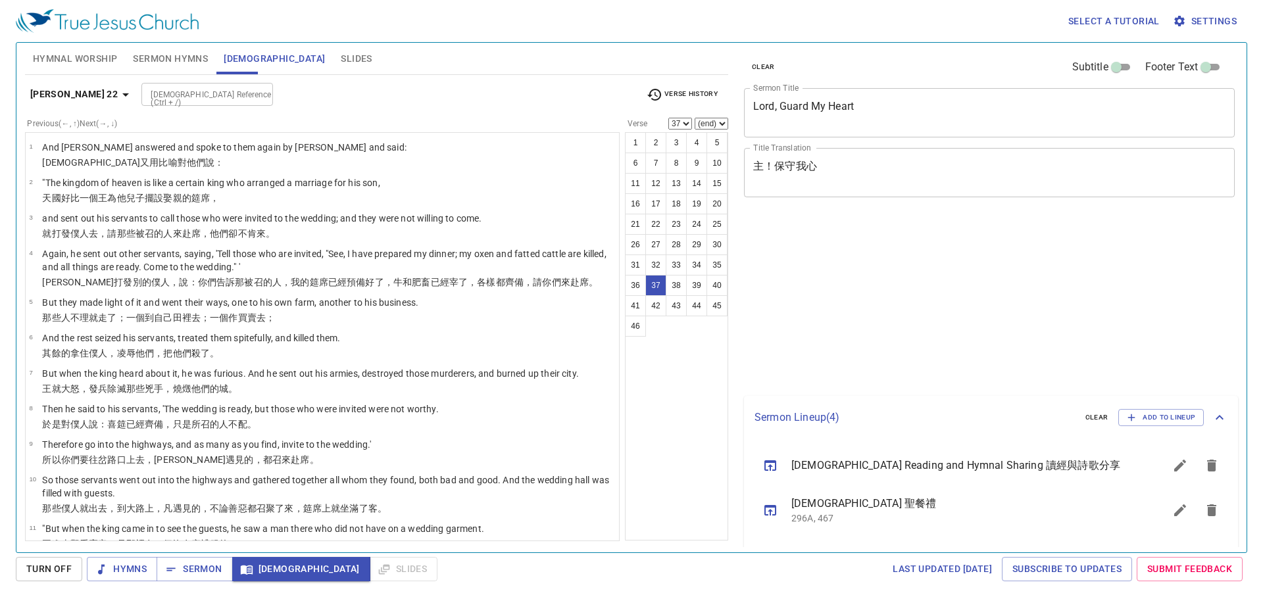
select select "37"
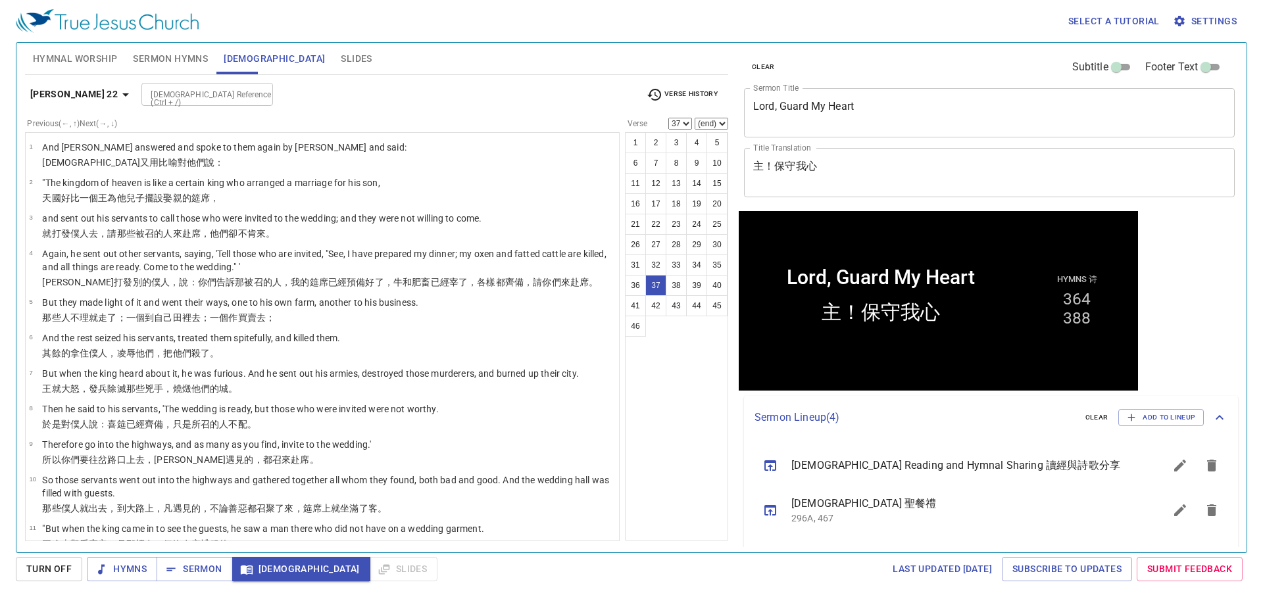
scroll to position [1197, 0]
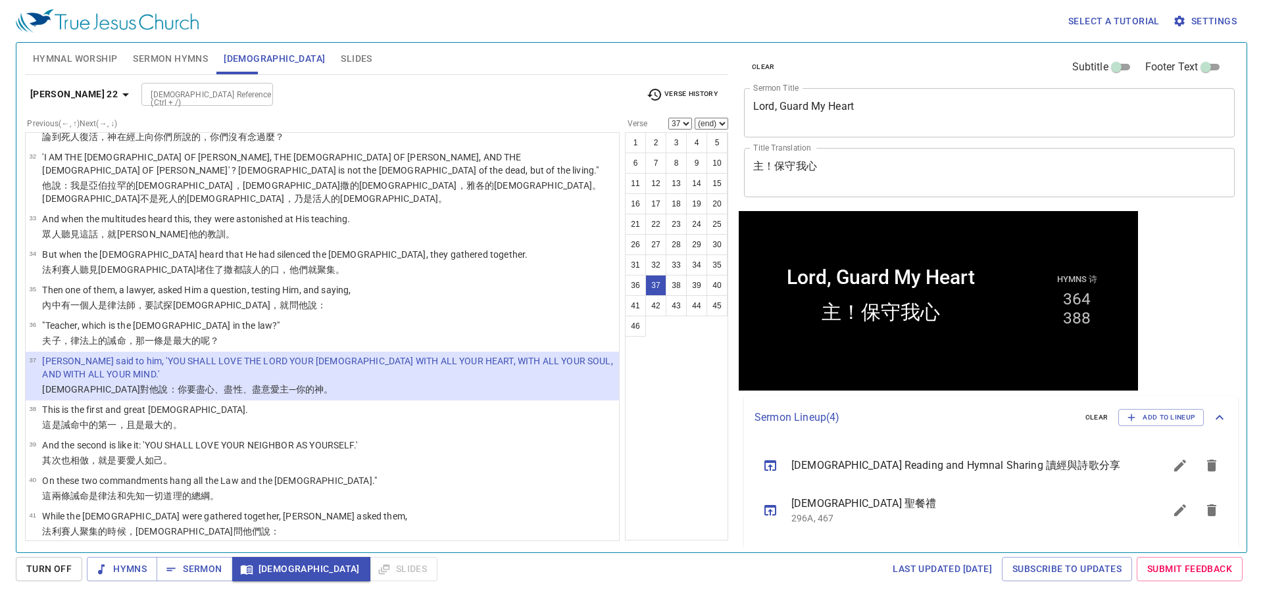
click at [704, 405] on div "1 2 3 4 5 6 7 8 9 10 11 12 13 14 15 16 17 18 19 20 21 22 23 24 25 26 27 28 29 3…" at bounding box center [676, 336] width 103 height 409
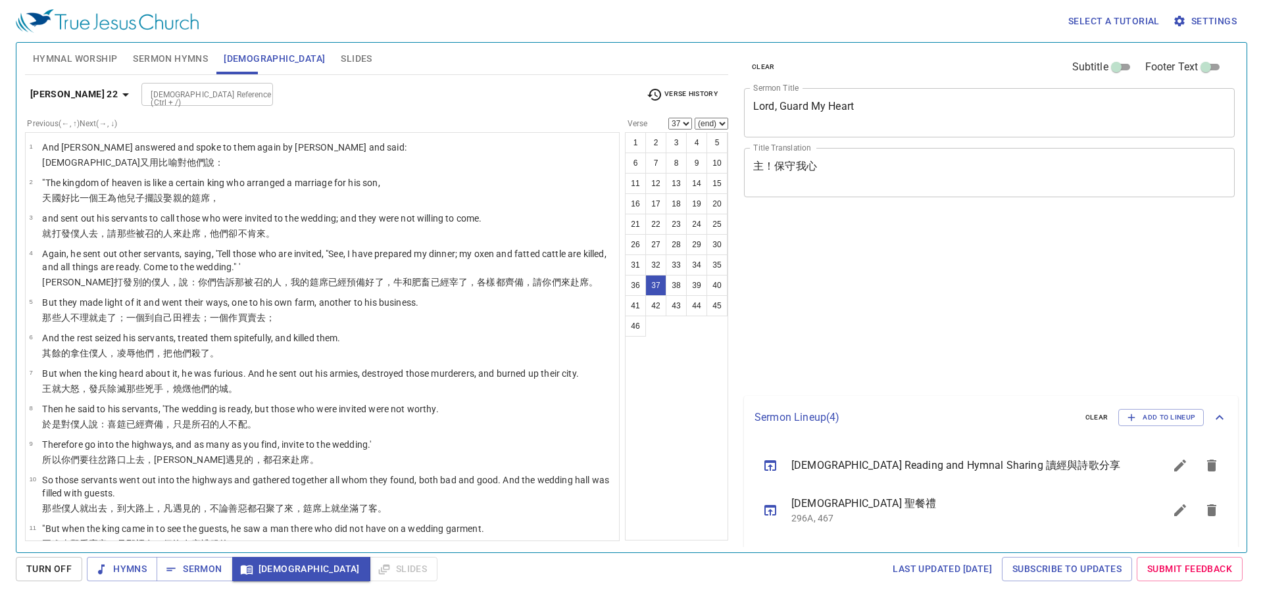
select select "37"
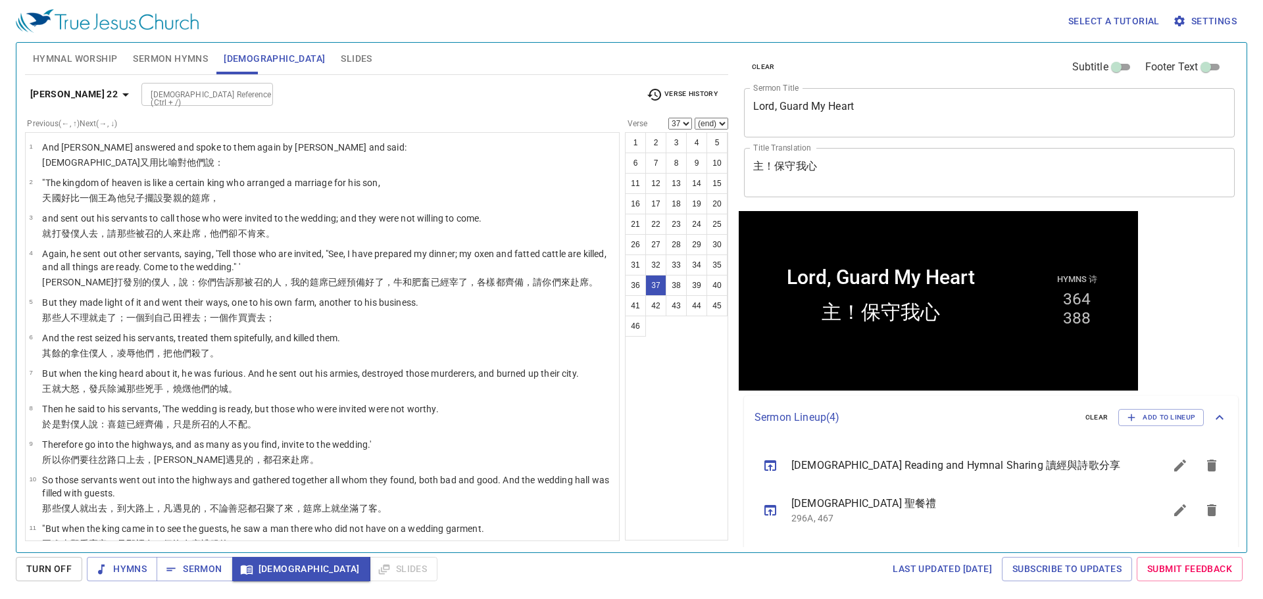
scroll to position [1197, 0]
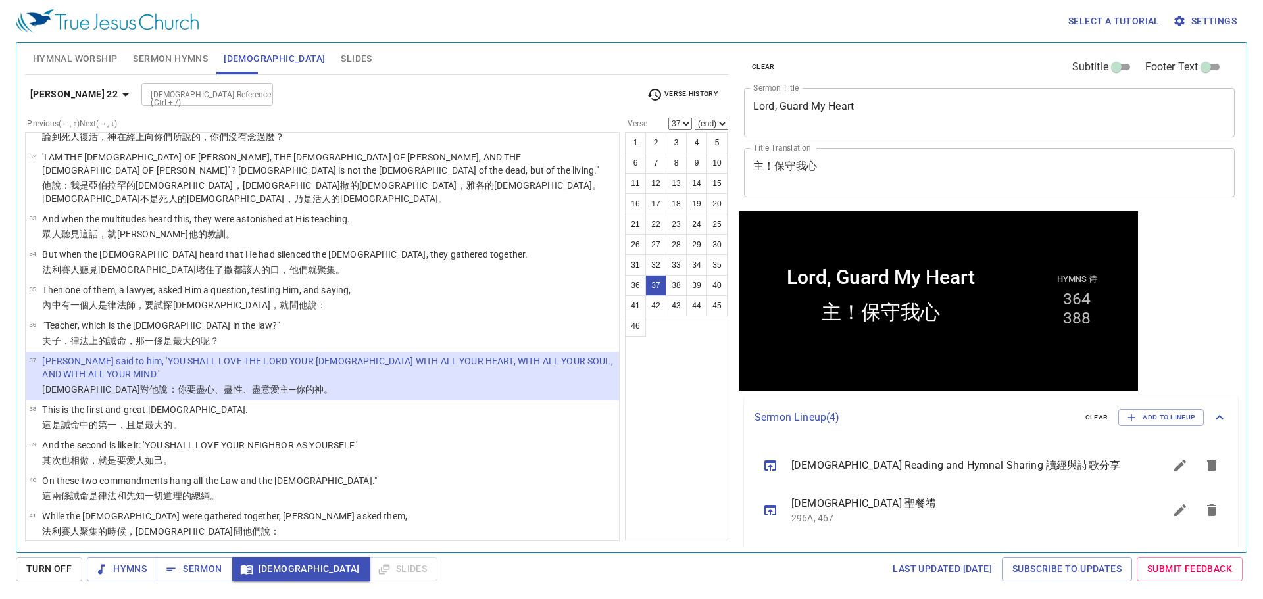
click at [488, 66] on div "Hymnal Worship Sermon Hymns Bible Slides" at bounding box center [376, 59] width 703 height 32
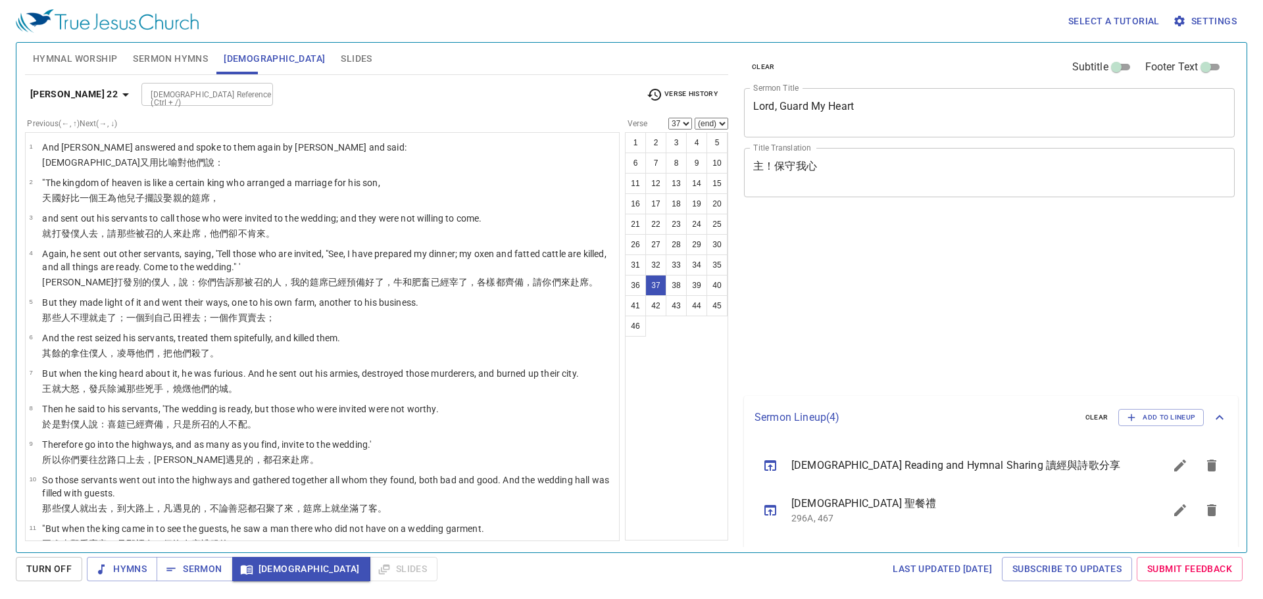
select select "37"
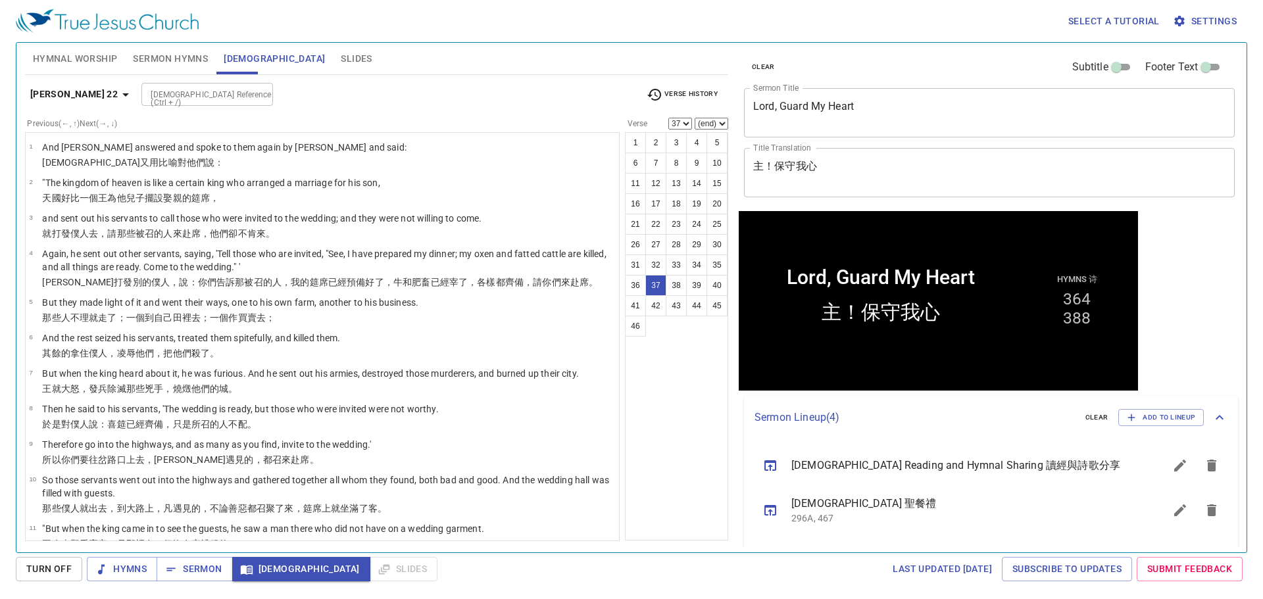
scroll to position [1197, 0]
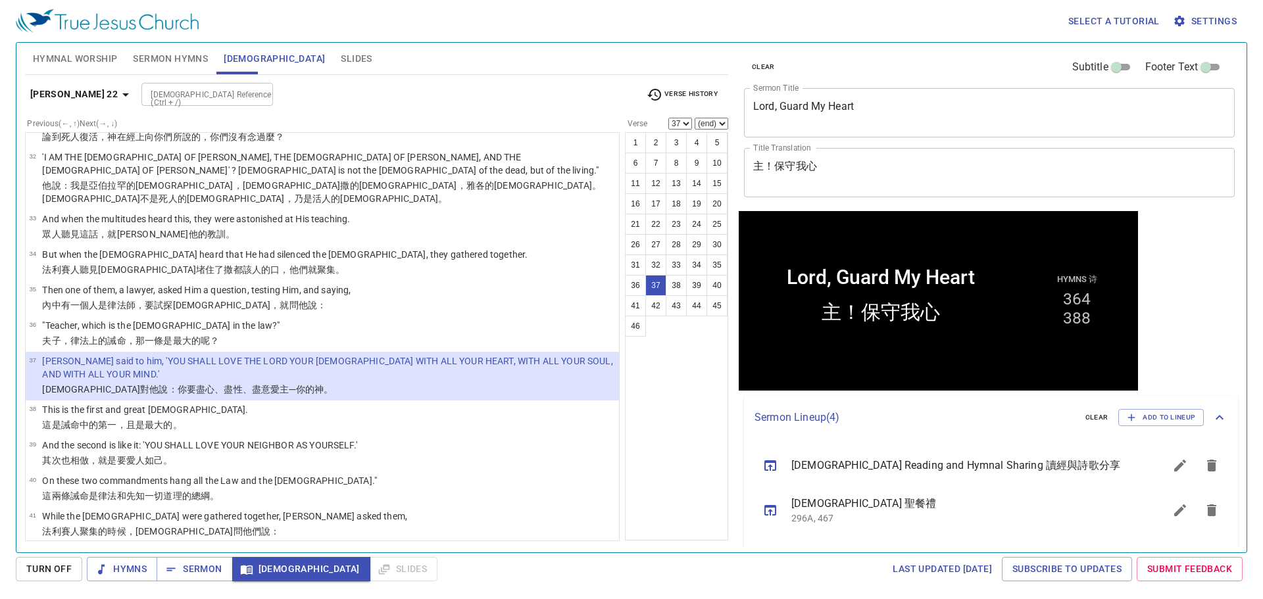
click at [543, 94] on div "[DEMOGRAPHIC_DATA] Reference (Ctrl + /) [DEMOGRAPHIC_DATA] Reference (Ctrl + /)" at bounding box center [388, 94] width 494 height 23
click at [659, 447] on div "1 2 3 4 5 6 7 8 9 10 11 12 13 14 15 16 17 18 19 20 21 22 23 24 25 26 27 28 29 3…" at bounding box center [676, 336] width 103 height 409
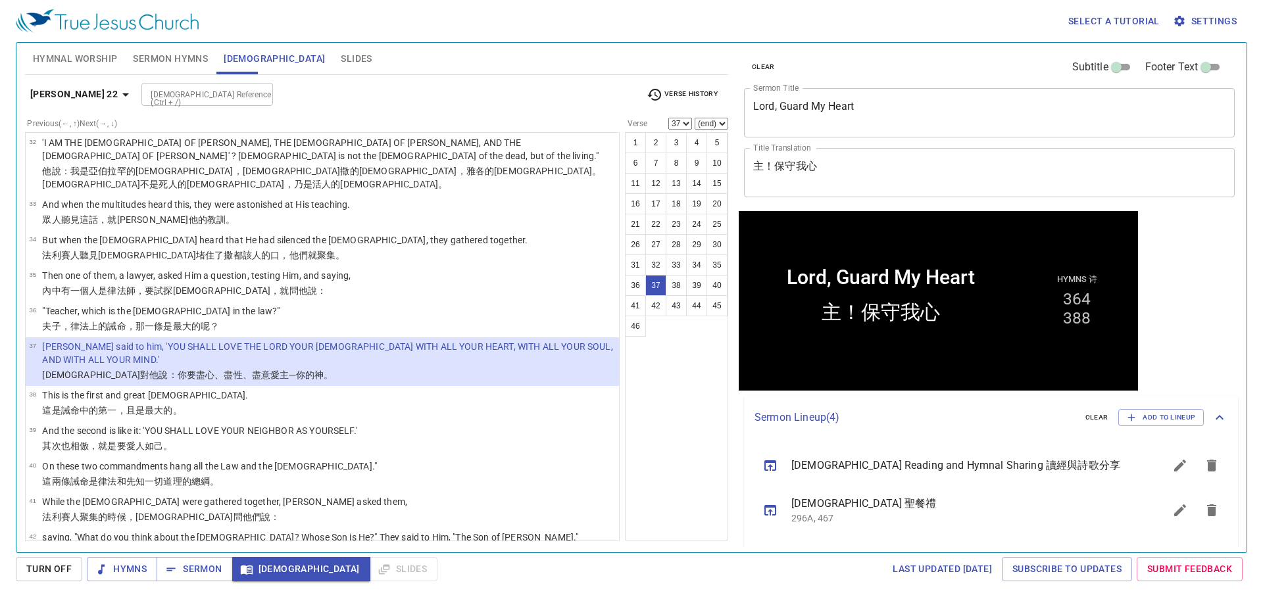
scroll to position [1205, 0]
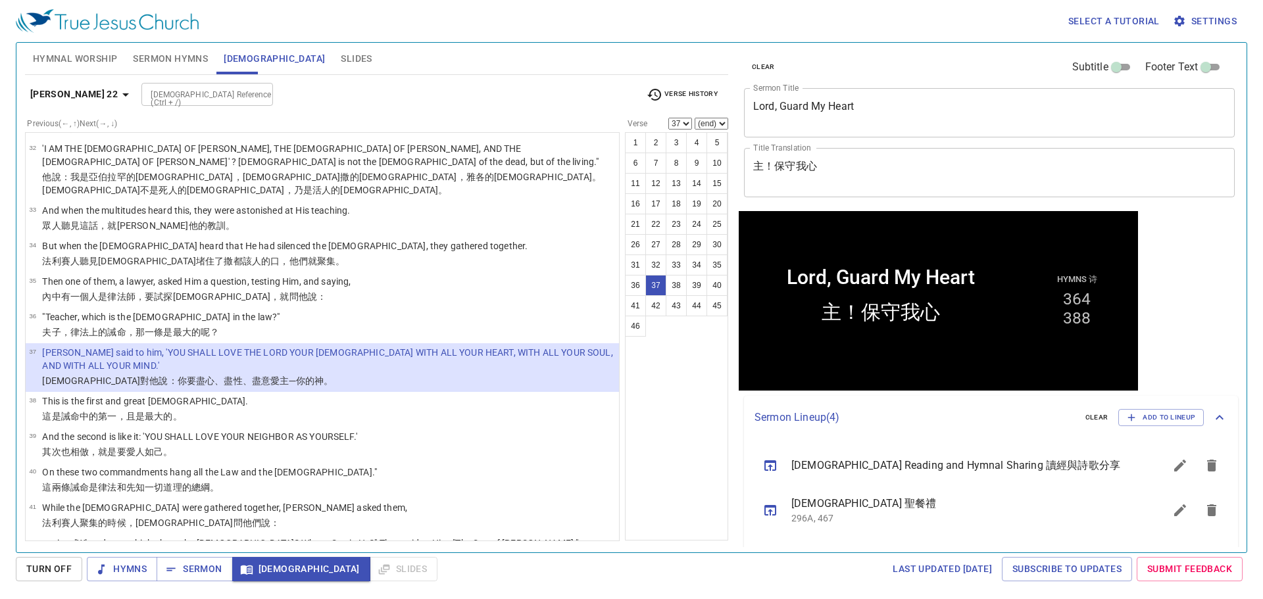
click at [658, 424] on div "1 2 3 4 5 6 7 8 9 10 11 12 13 14 15 16 17 18 19 20 21 22 23 24 25 26 27 28 29 3…" at bounding box center [676, 336] width 103 height 409
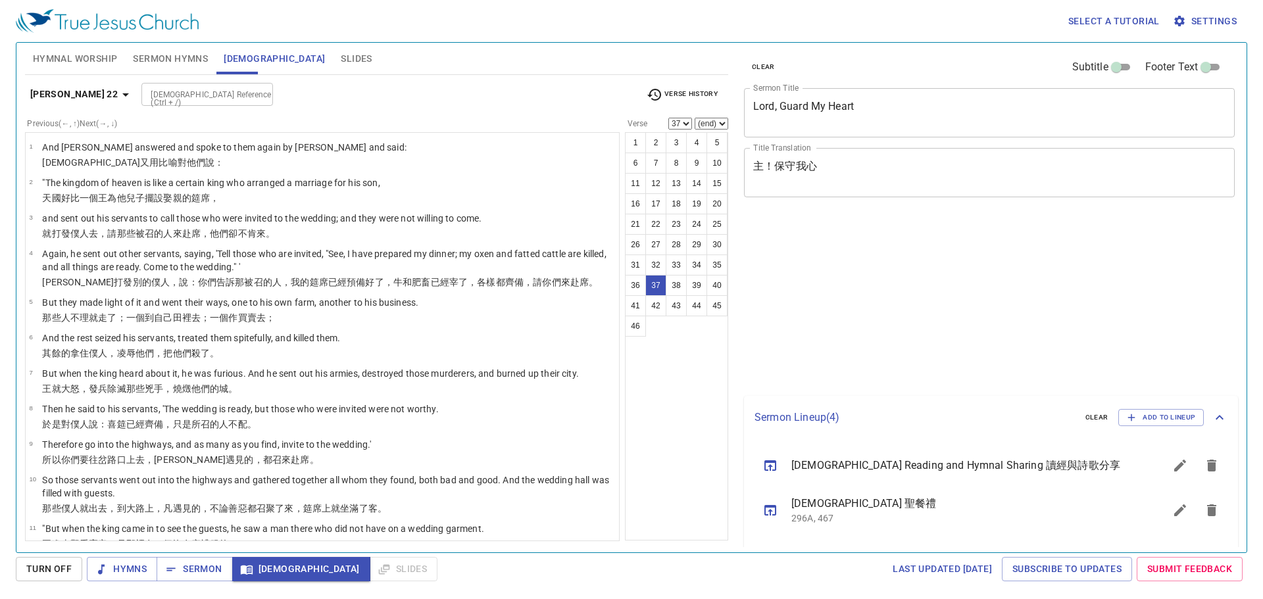
select select "37"
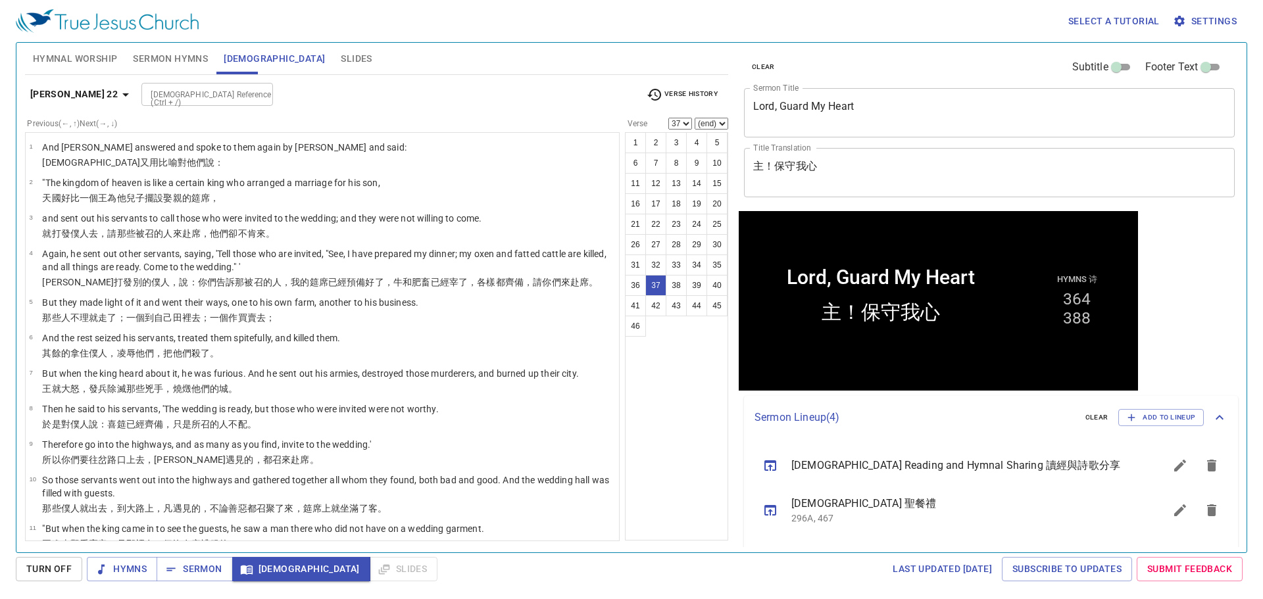
click at [670, 428] on div "1 2 3 4 5 6 7 8 9 10 11 12 13 14 15 16 17 18 19 20 21 22 23 24 25 26 27 28 29 3…" at bounding box center [676, 336] width 103 height 409
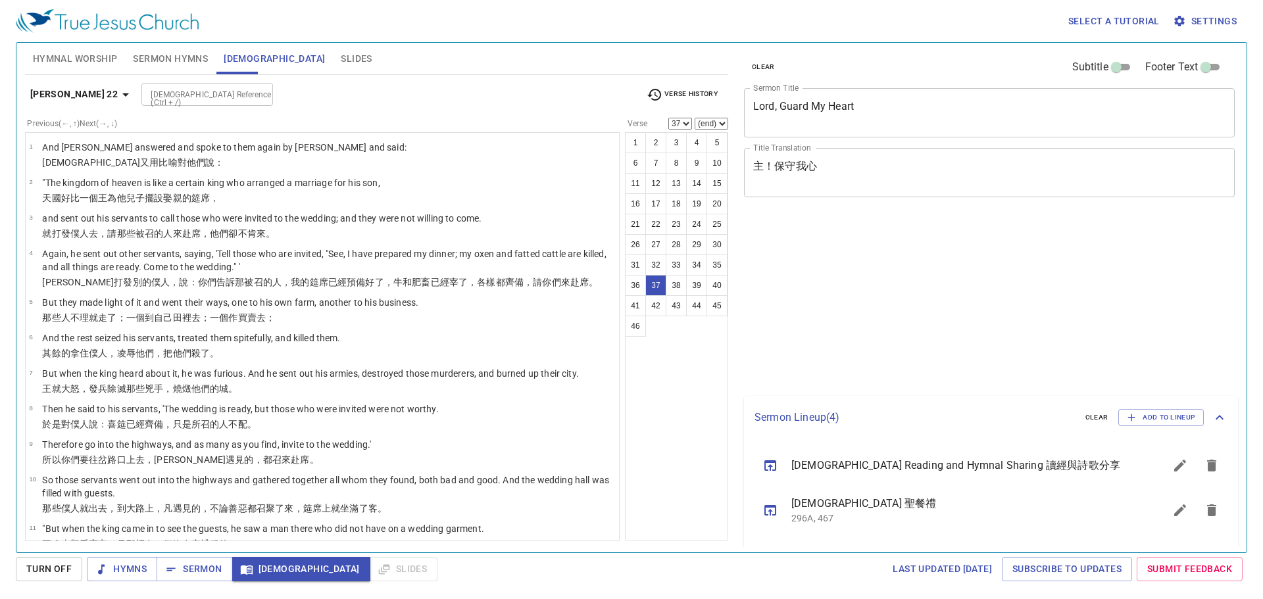
select select "37"
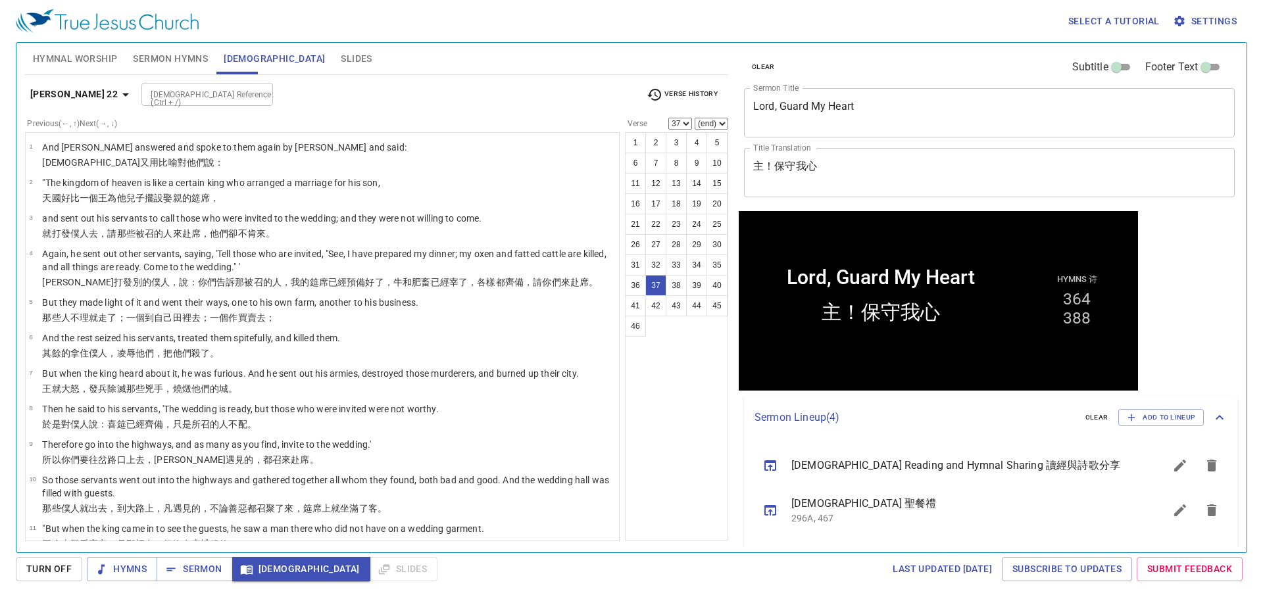
scroll to position [1205, 0]
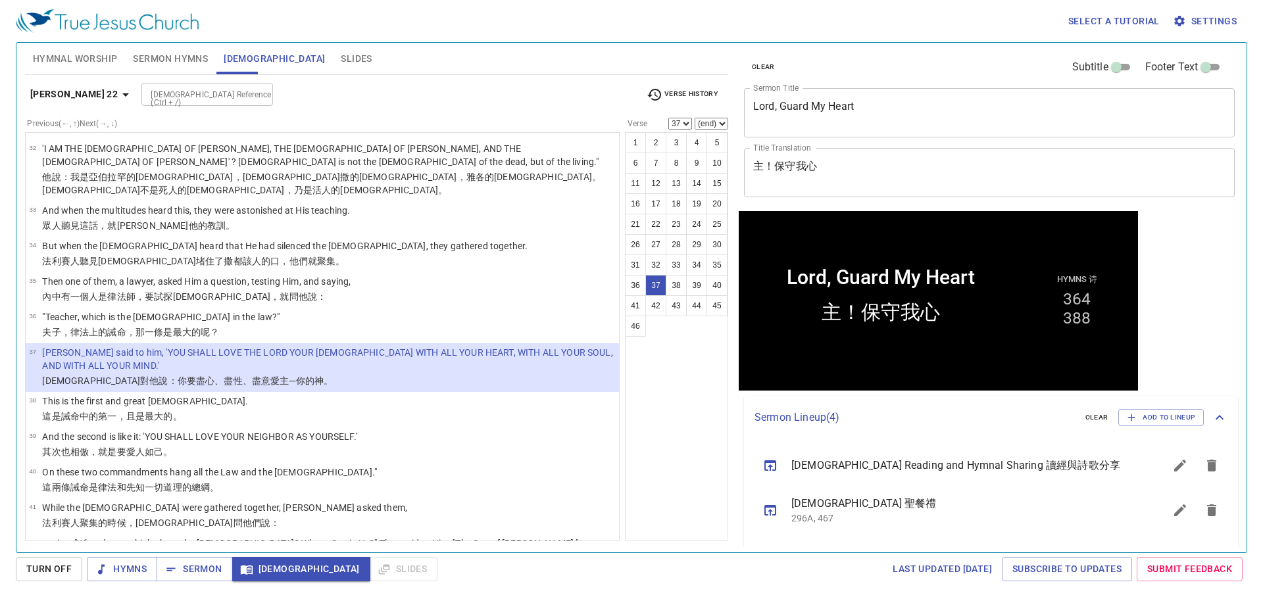
click at [472, 54] on div "Hymnal Worship Sermon Hymns [DEMOGRAPHIC_DATA] Slides" at bounding box center [376, 59] width 703 height 32
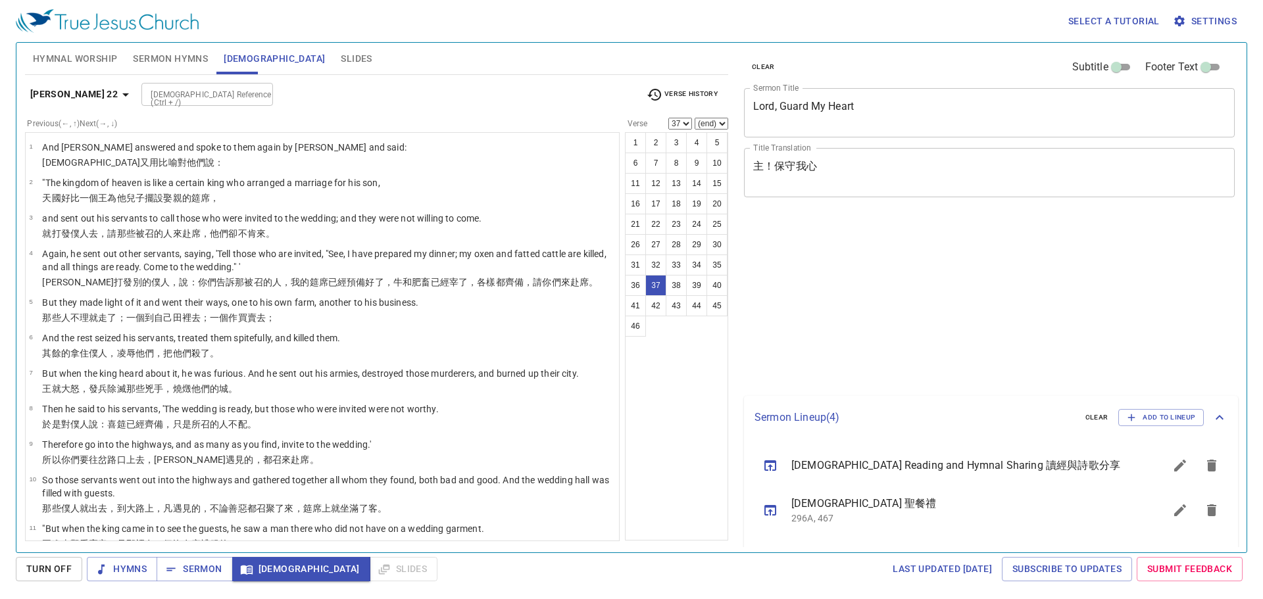
select select "37"
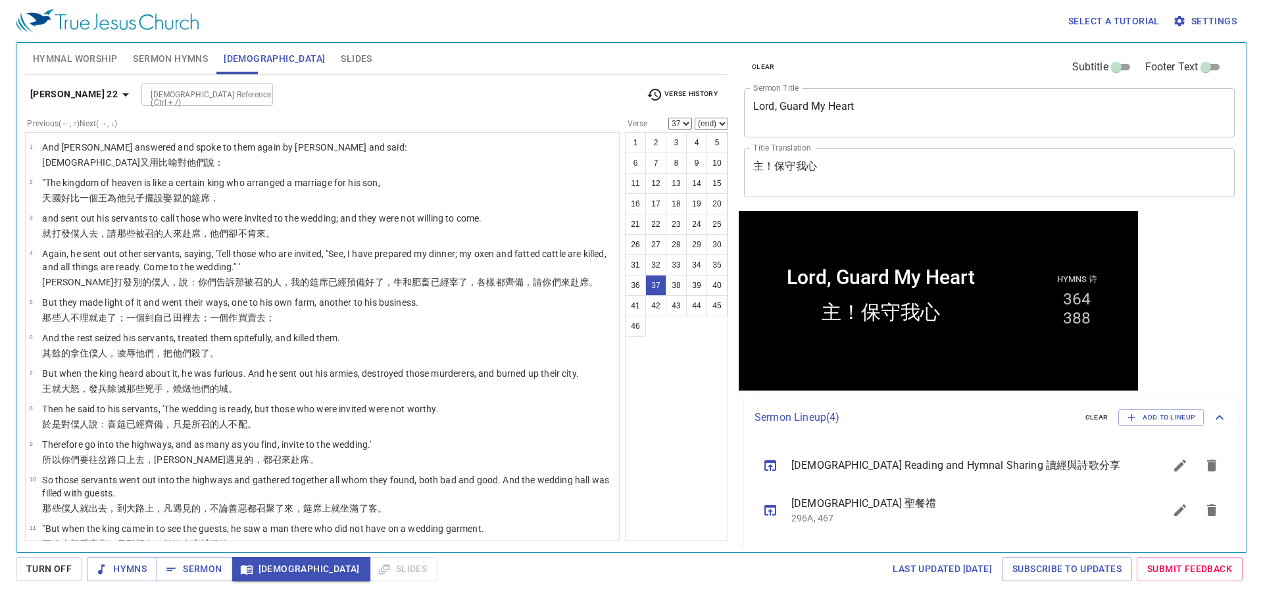
scroll to position [1205, 0]
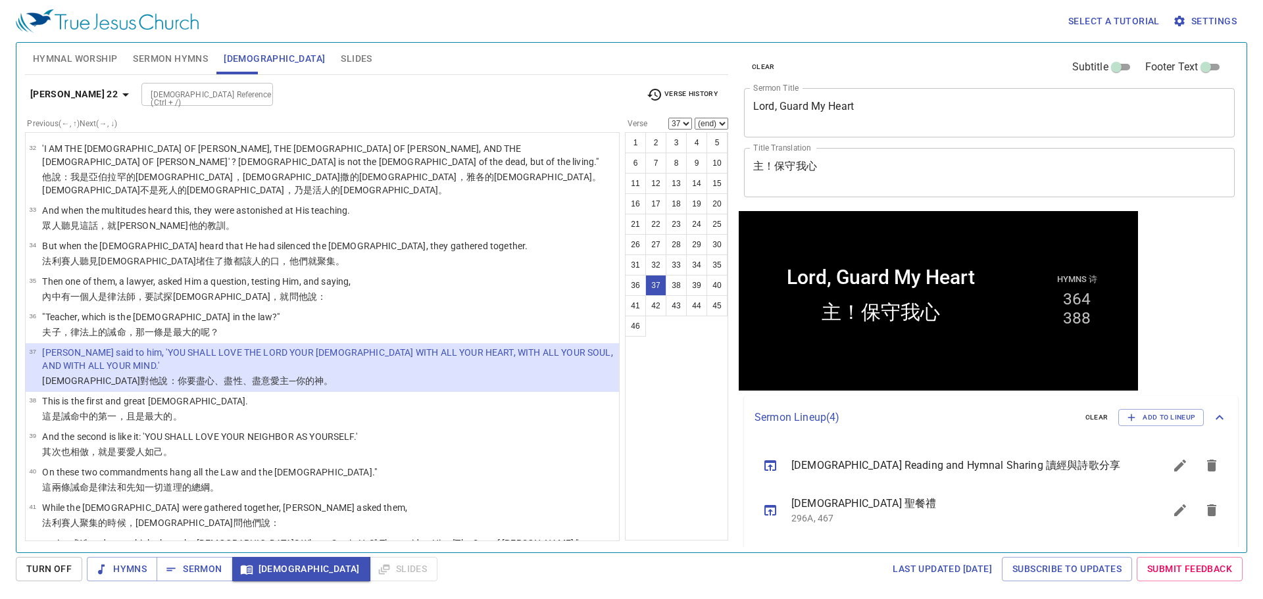
click at [571, 62] on div "Hymnal Worship Sermon Hymns Bible Slides" at bounding box center [376, 59] width 703 height 32
click at [250, 100] on div at bounding box center [258, 95] width 17 height 18
type input "james 1 14"
select select "14"
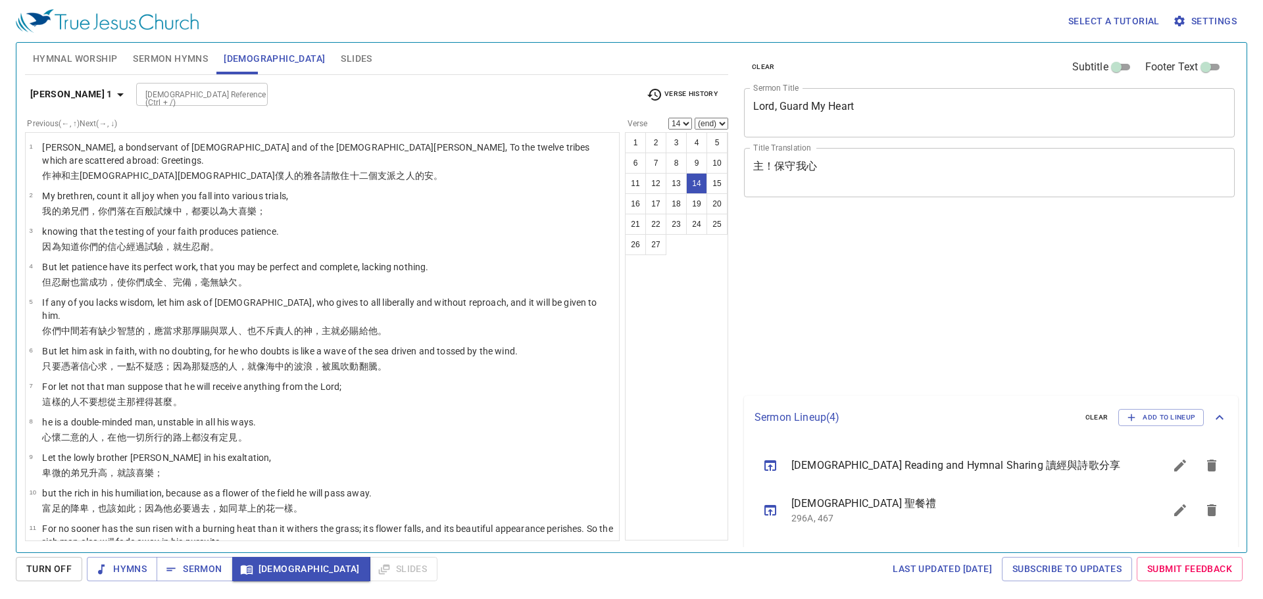
select select "14"
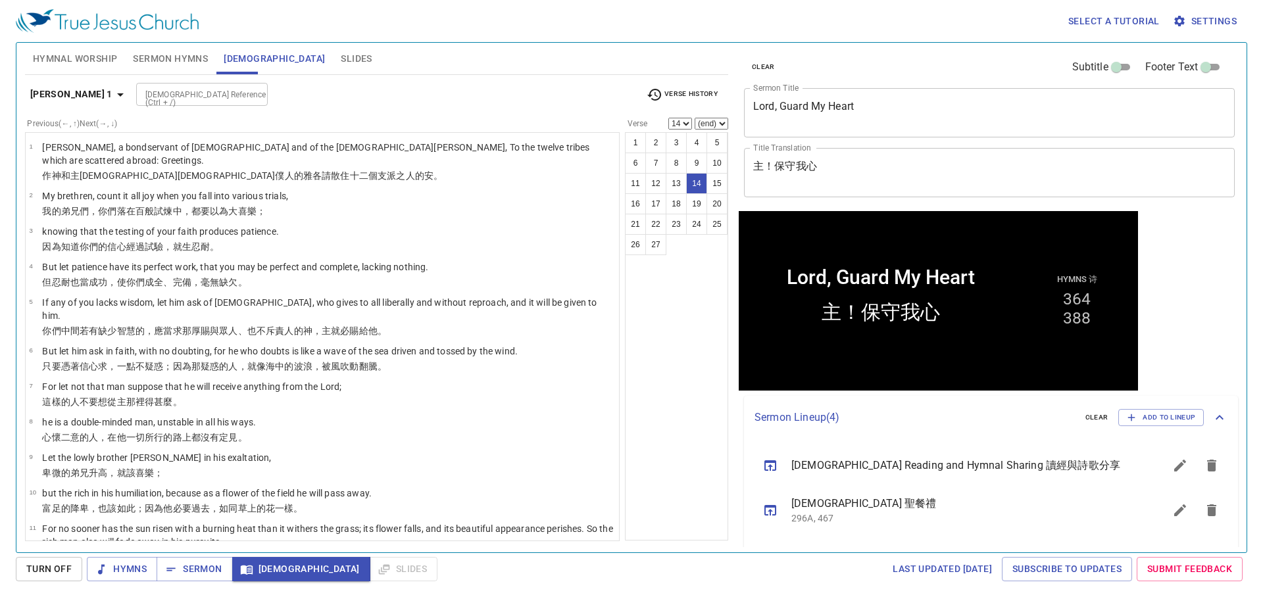
scroll to position [307, 0]
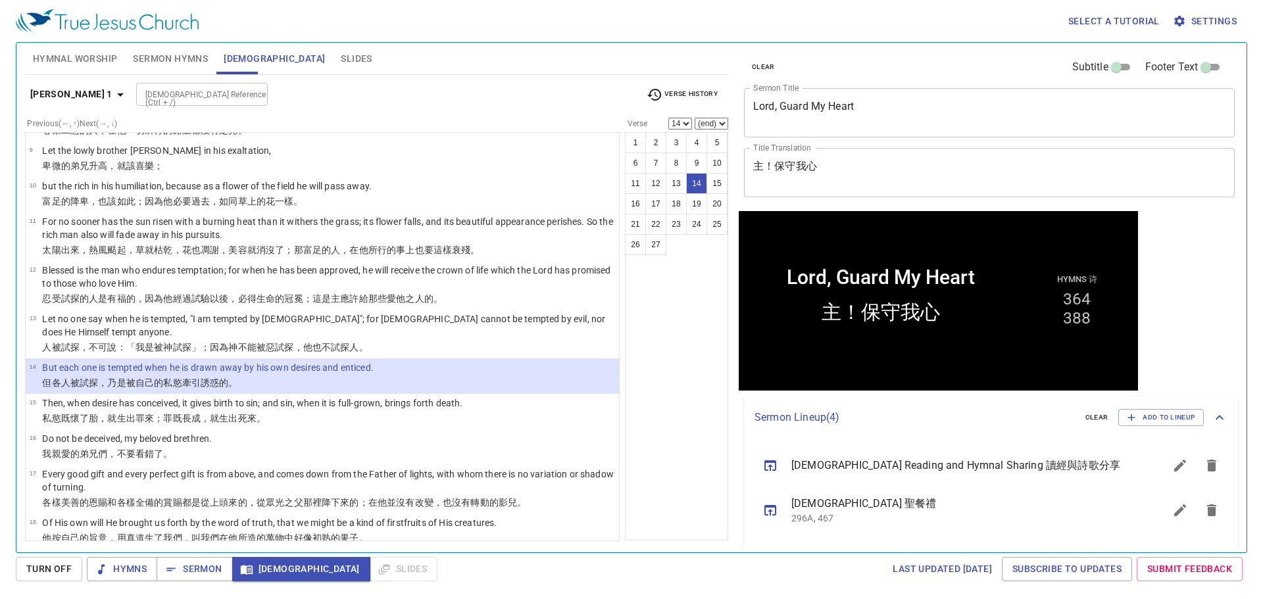
click at [444, 40] on div "Select a tutorial Settings" at bounding box center [629, 21] width 1226 height 42
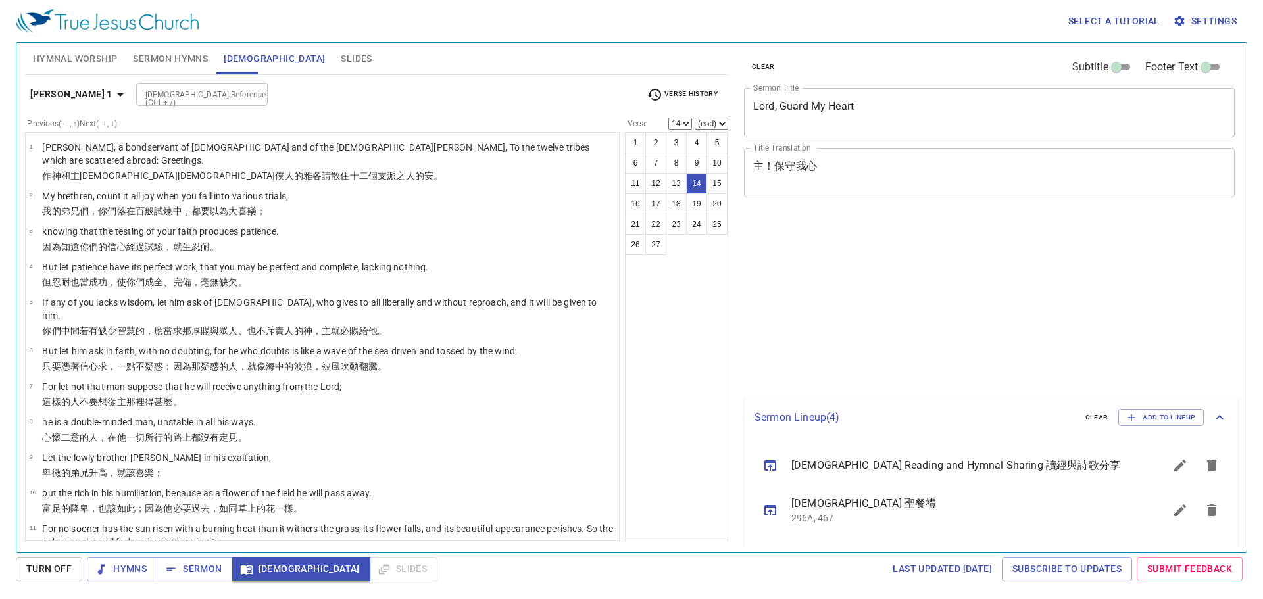
select select "14"
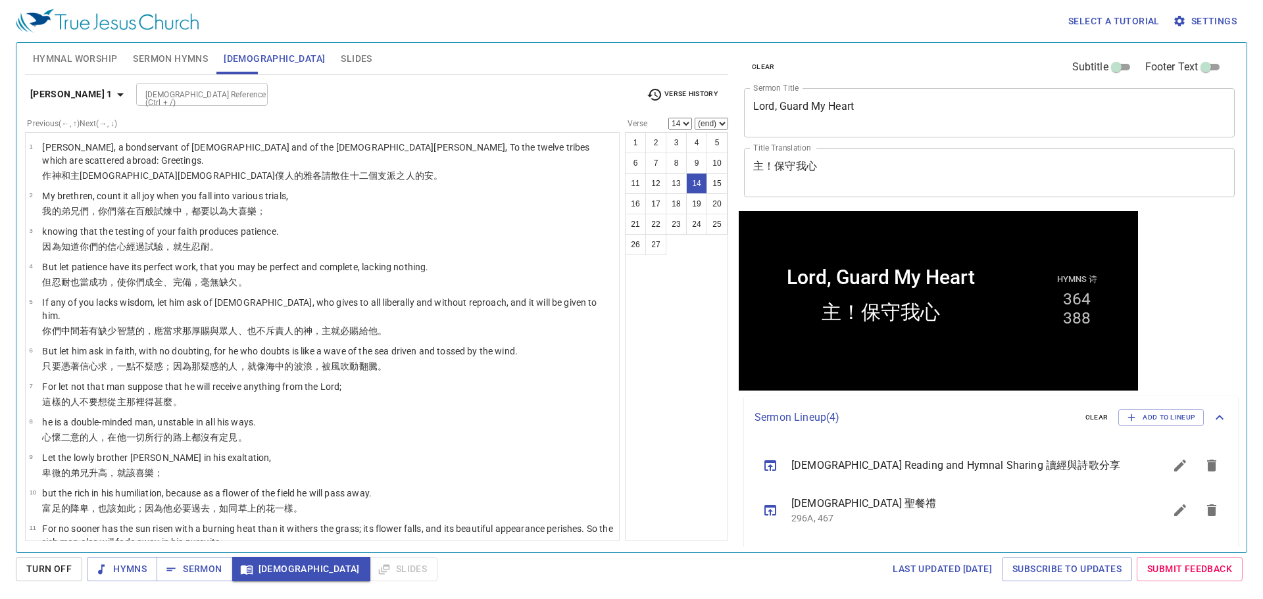
scroll to position [307, 0]
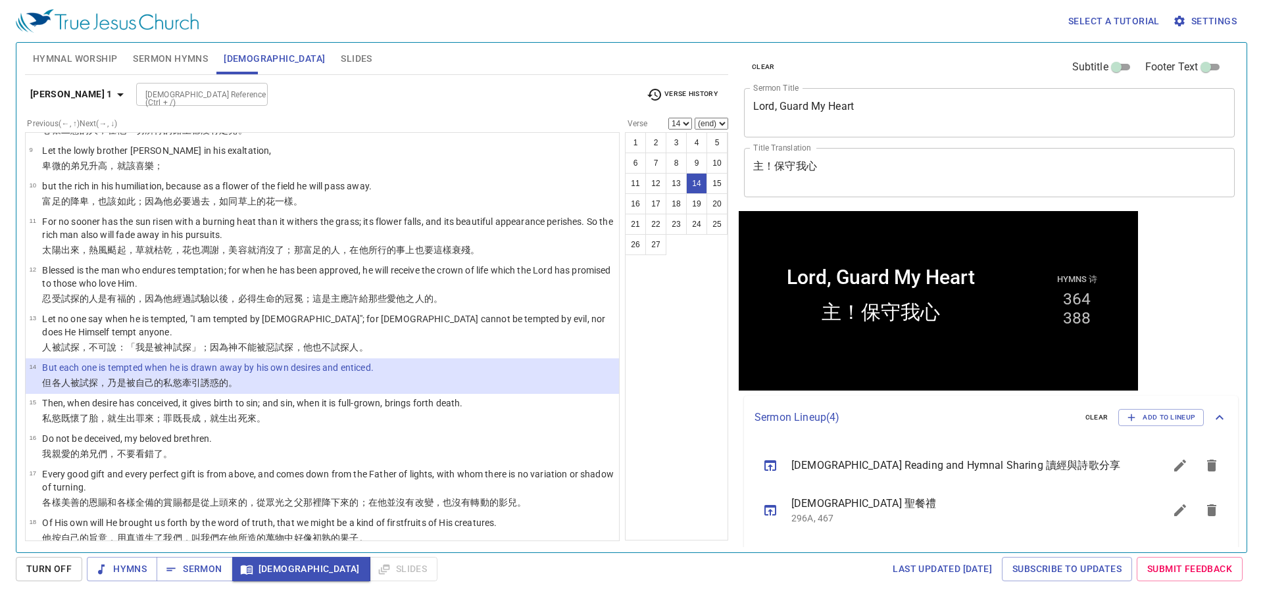
click at [559, 39] on div "Select a tutorial Settings" at bounding box center [629, 21] width 1226 height 42
click at [415, 86] on div "[DEMOGRAPHIC_DATA] Reference (Ctrl + /) [DEMOGRAPHIC_DATA] Reference (Ctrl + /)" at bounding box center [385, 94] width 499 height 23
click at [507, 61] on div "Hymnal Worship Sermon Hymns [DEMOGRAPHIC_DATA] Slides" at bounding box center [376, 59] width 703 height 32
drag, startPoint x: 476, startPoint y: 49, endPoint x: 404, endPoint y: 19, distance: 77.8
click at [404, 19] on div "Select a tutorial Settings" at bounding box center [629, 21] width 1226 height 42
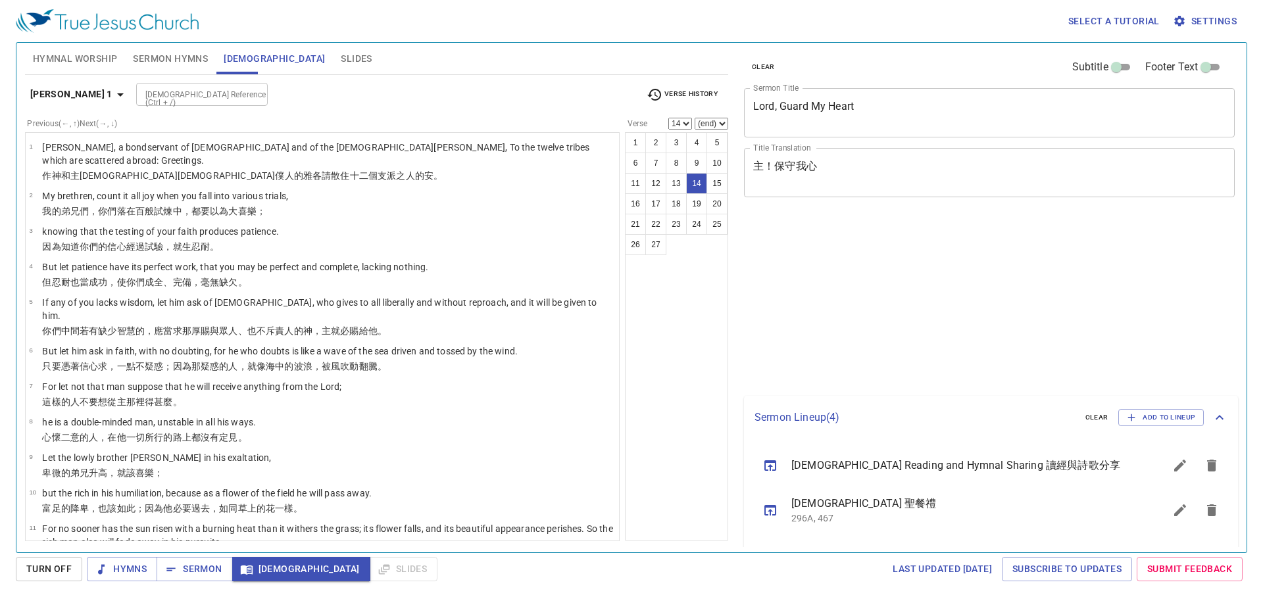
select select "14"
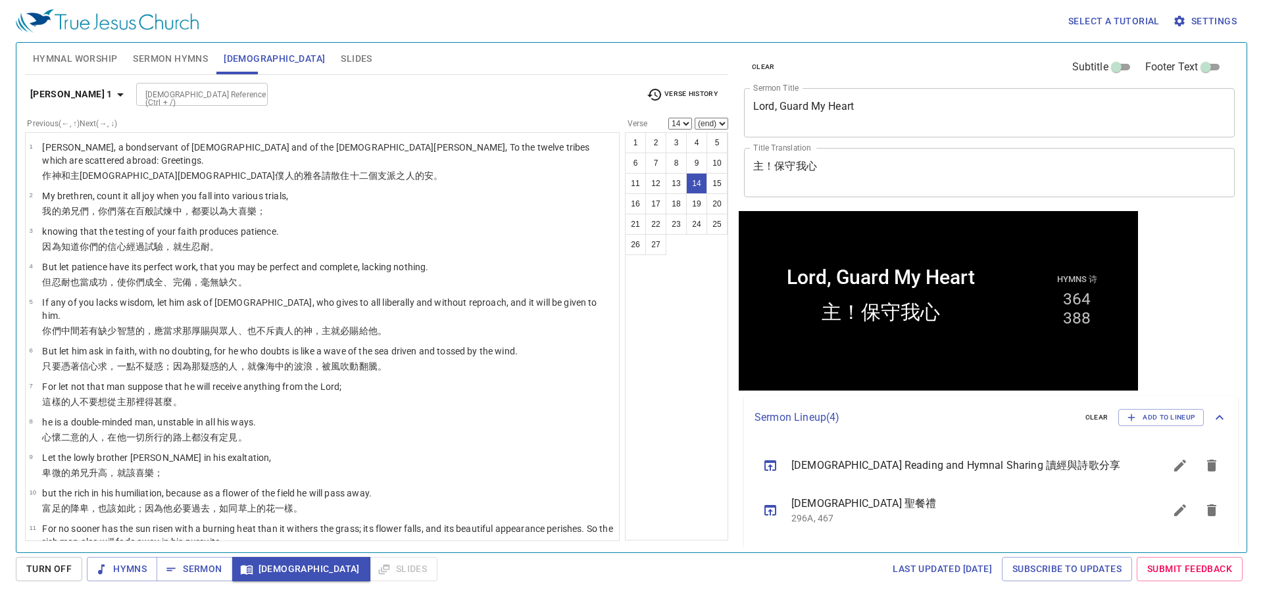
scroll to position [307, 0]
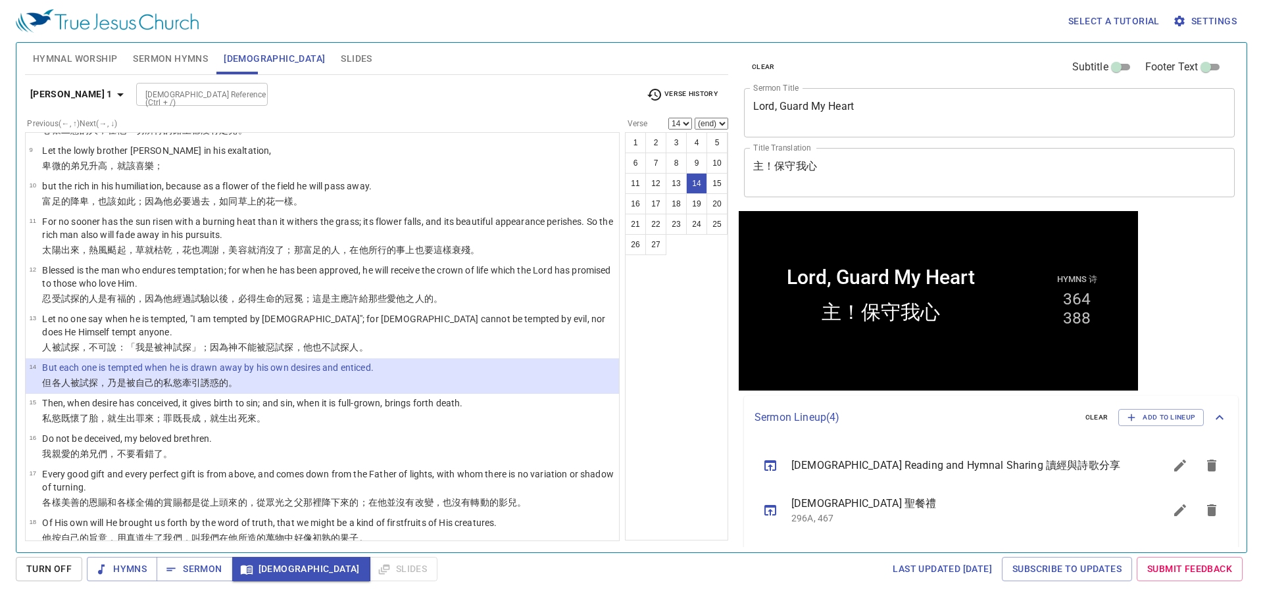
click at [463, 112] on div "James 1 Bible Reference (Ctrl + /) Bible Reference (Ctrl + /) Verse History" at bounding box center [376, 100] width 703 height 36
click at [209, 52] on button "Sermon Hymns" at bounding box center [170, 59] width 91 height 32
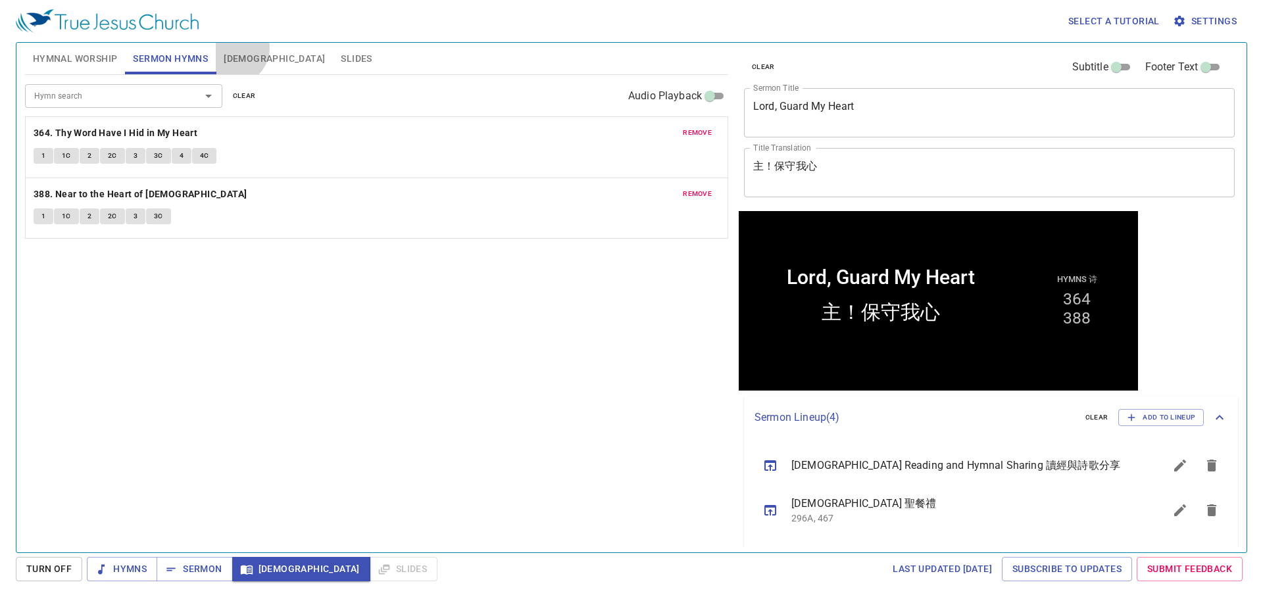
click at [234, 48] on button "[DEMOGRAPHIC_DATA]" at bounding box center [274, 59] width 117 height 32
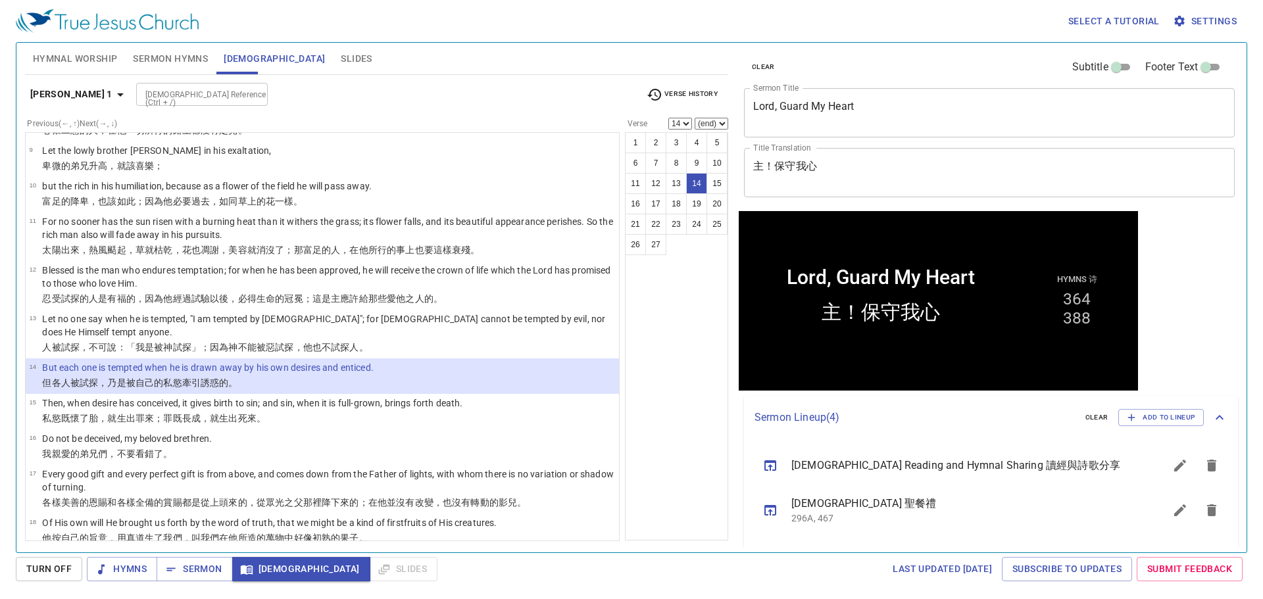
click at [401, 97] on div "Bible Reference (Ctrl + /) Bible Reference (Ctrl + /)" at bounding box center [385, 94] width 499 height 23
click at [663, 449] on div "1 2 3 4 5 6 7 8 9 10 11 12 13 14 15 16 17 18 19 20 21 22 23 24 25 26 27" at bounding box center [676, 336] width 103 height 409
click at [697, 317] on div "1 2 3 4 5 6 7 8 9 10 11 12 13 14 15 16 17 18 19 20 21 22 23 24 25 26 27" at bounding box center [676, 336] width 103 height 409
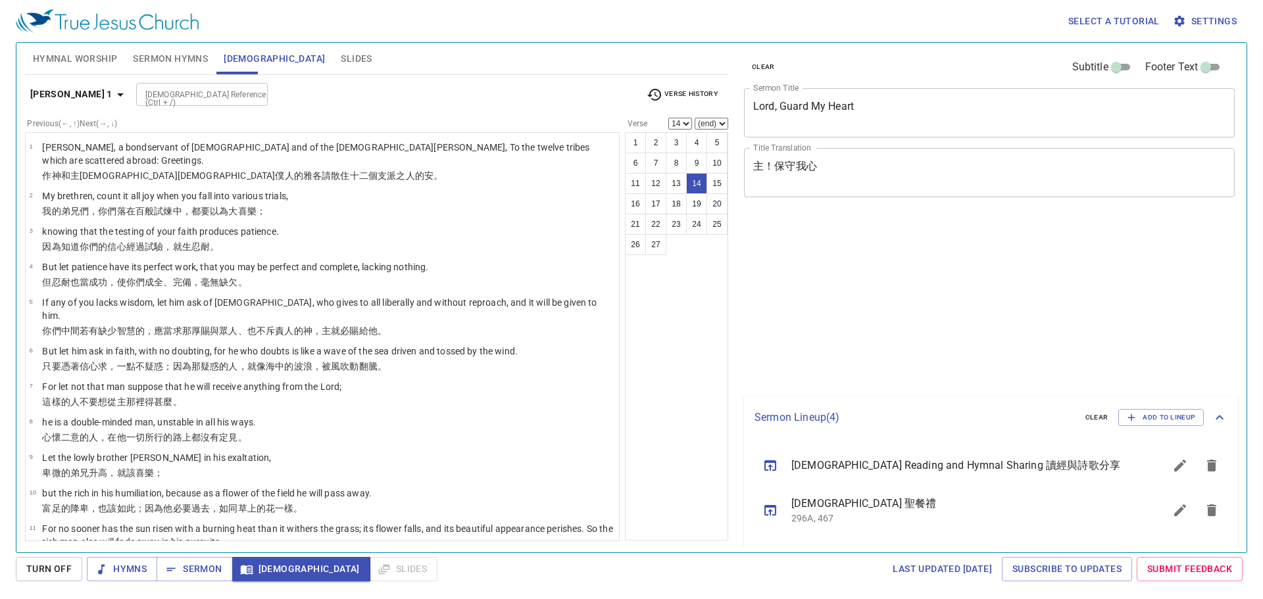
select select "14"
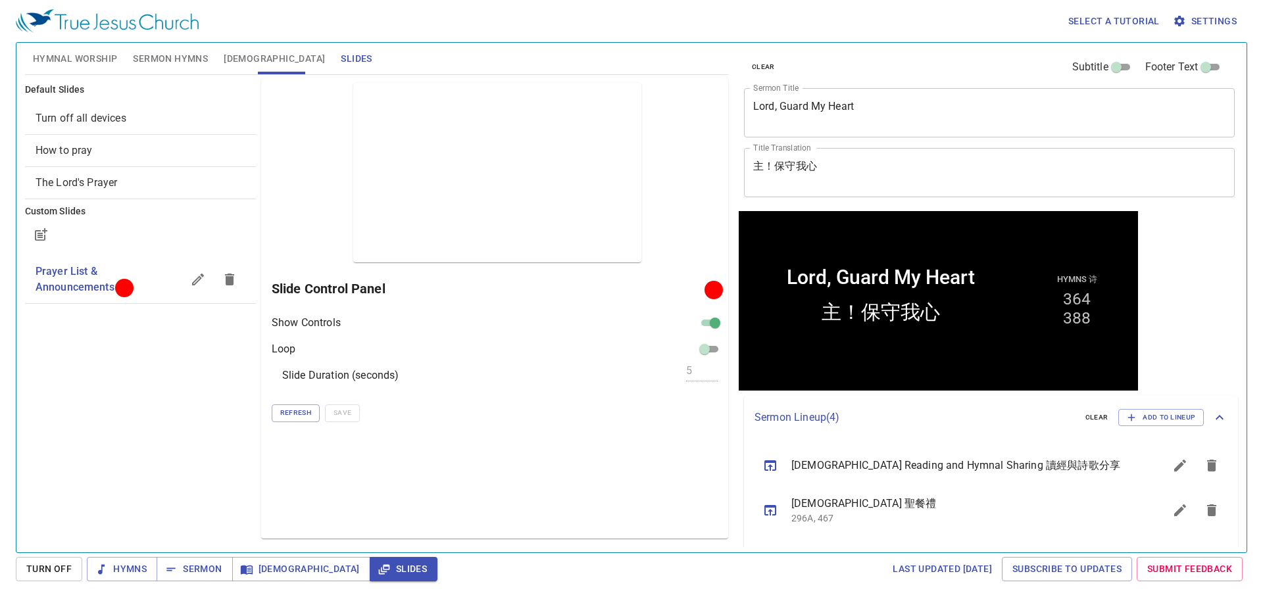
click at [651, 445] on div "Preview Only Slide Control Panel Show Controls Loop Slide Duration (seconds) 5 …" at bounding box center [494, 308] width 467 height 461
